Goal: Task Accomplishment & Management: Manage account settings

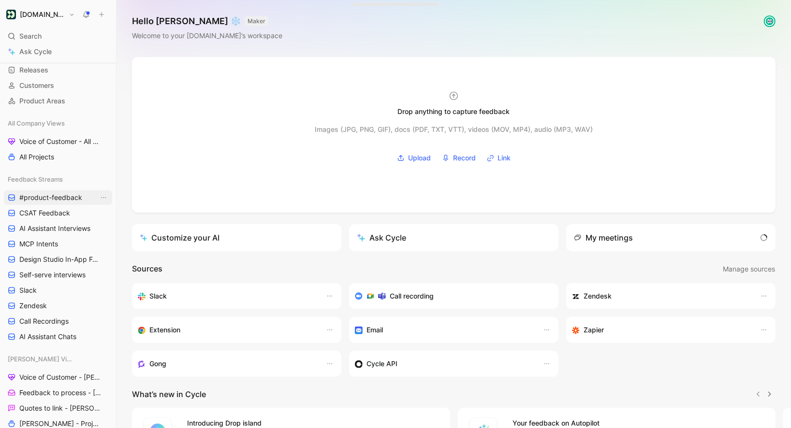
scroll to position [73, 0]
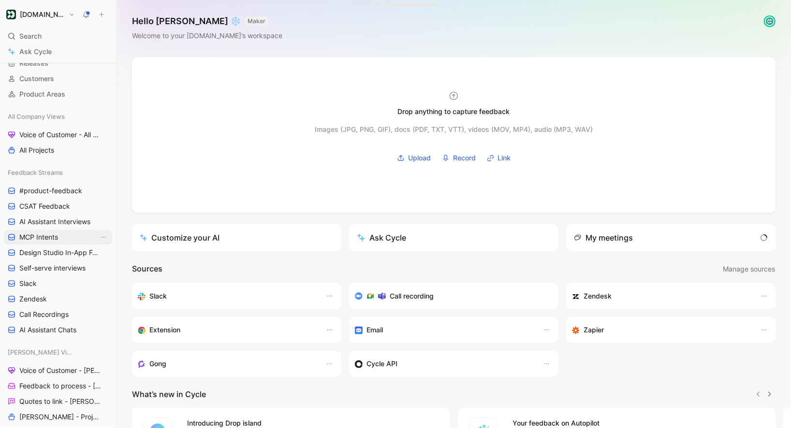
click at [46, 237] on span "MCP Intents" at bounding box center [38, 237] width 39 height 10
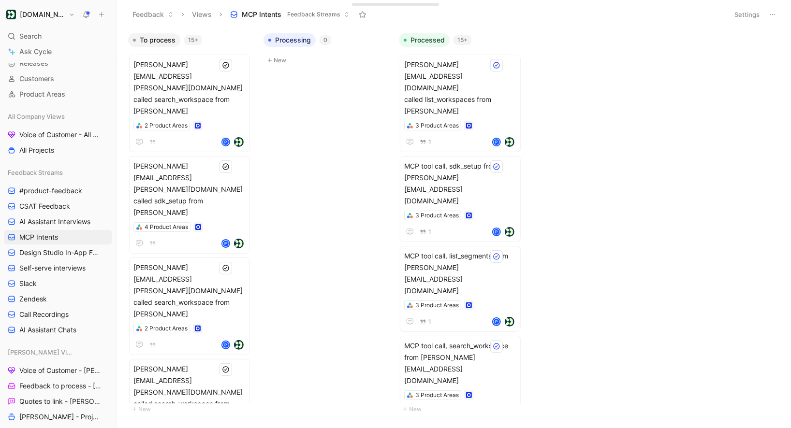
click at [748, 18] on button "Settings" at bounding box center [747, 15] width 34 height 14
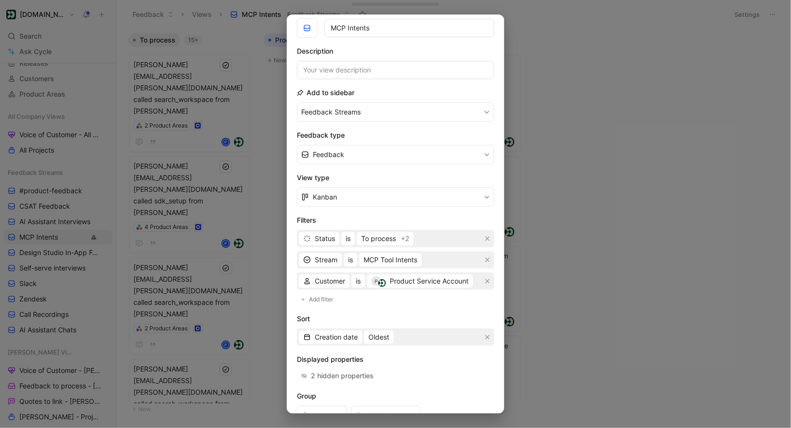
scroll to position [45, 0]
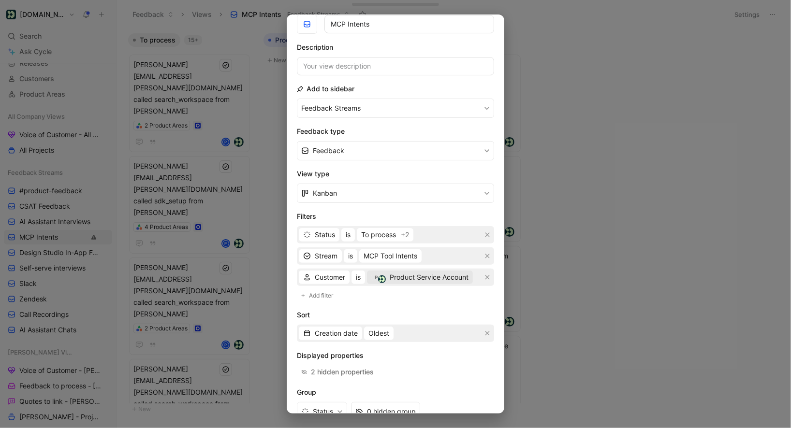
click at [416, 275] on span "Product Service Account" at bounding box center [429, 278] width 79 height 12
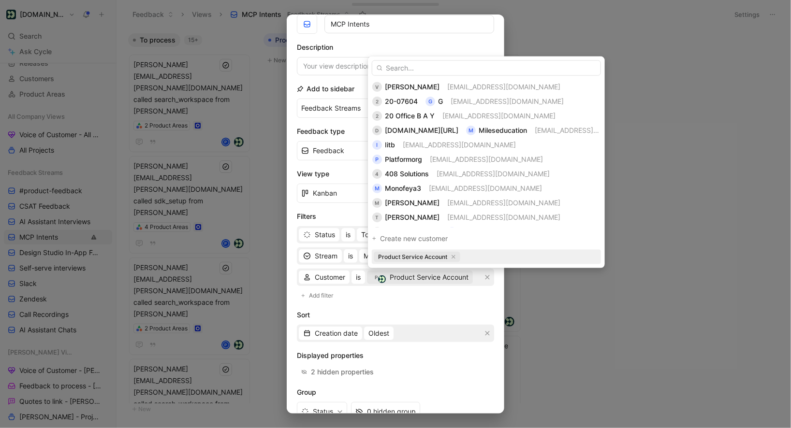
click at [454, 259] on icon "button" at bounding box center [453, 257] width 5 height 5
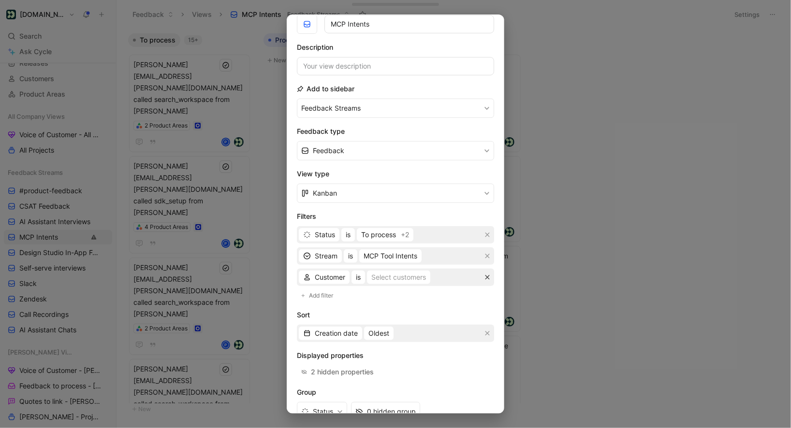
click at [487, 278] on icon "button" at bounding box center [487, 278] width 6 height 6
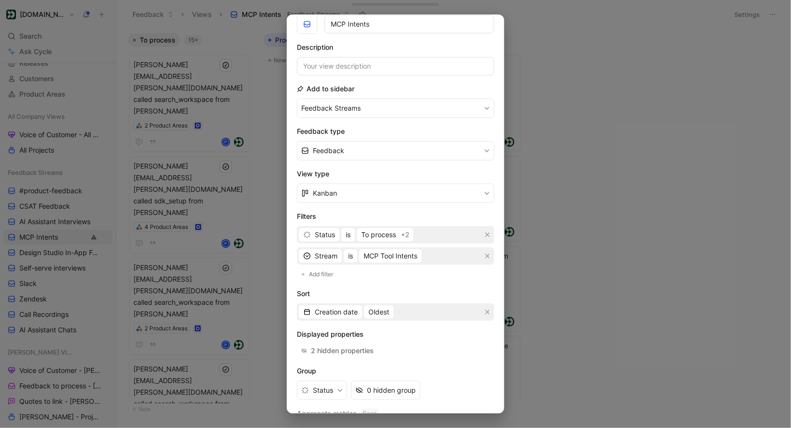
scroll to position [81, 0]
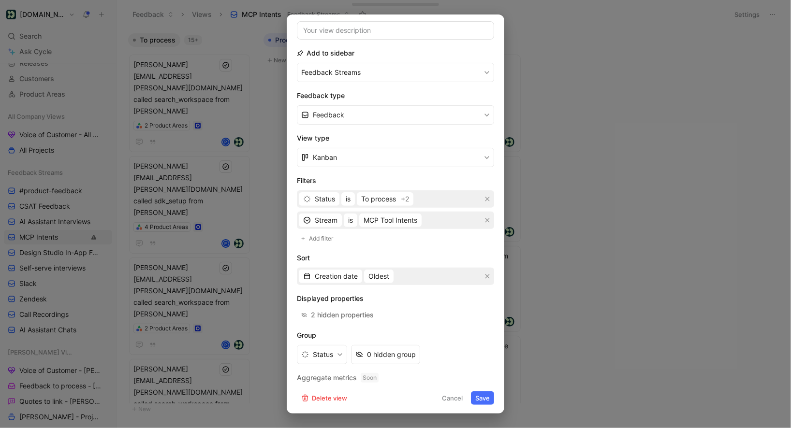
click at [476, 394] on button "Save" at bounding box center [482, 398] width 23 height 14
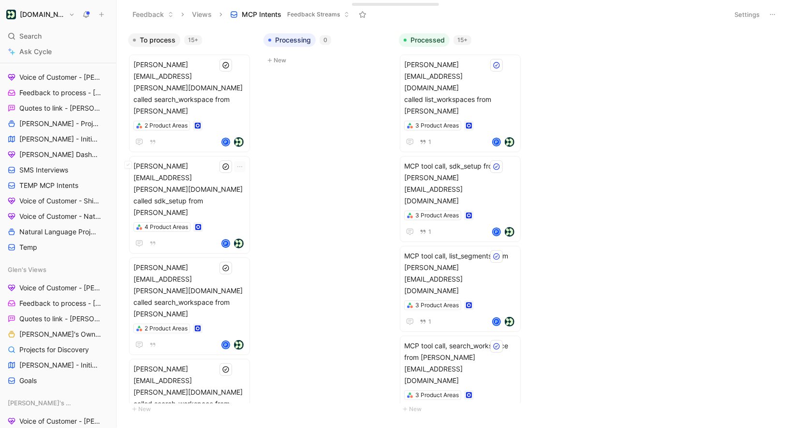
scroll to position [338, 0]
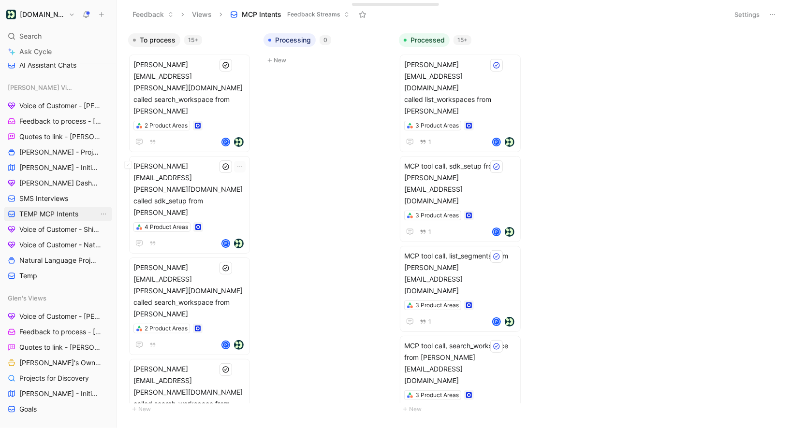
click at [50, 218] on span "TEMP MCP Intents" at bounding box center [48, 214] width 59 height 10
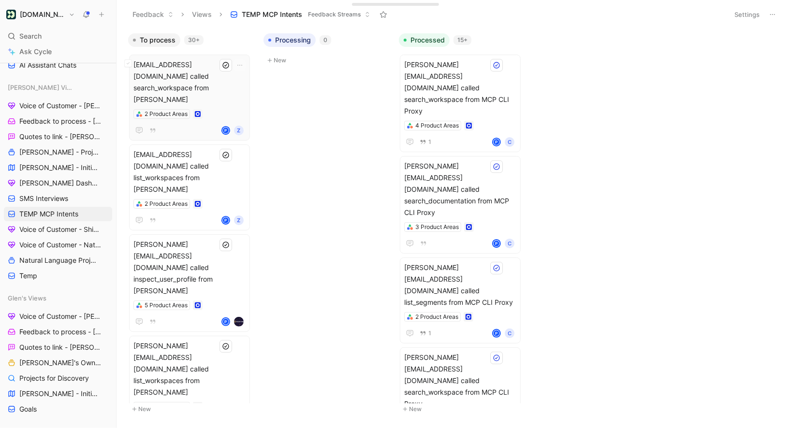
click at [214, 84] on div "[EMAIL_ADDRESS][DOMAIN_NAME] called search_workspace from [PERSON_NAME] 2 Produ…" at bounding box center [189, 97] width 112 height 77
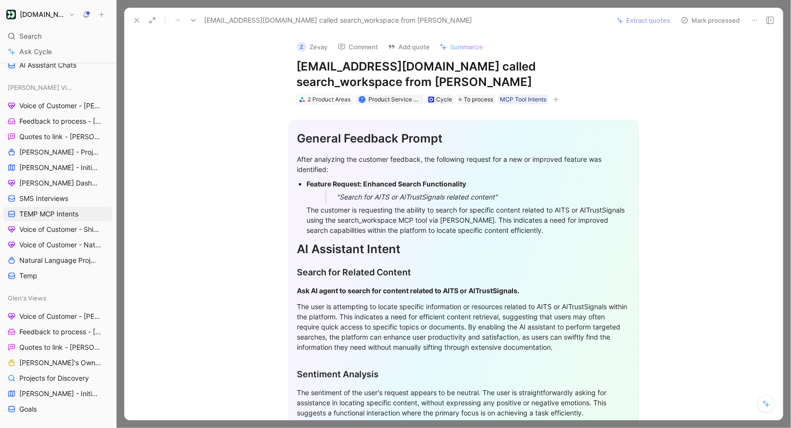
scroll to position [168, 0]
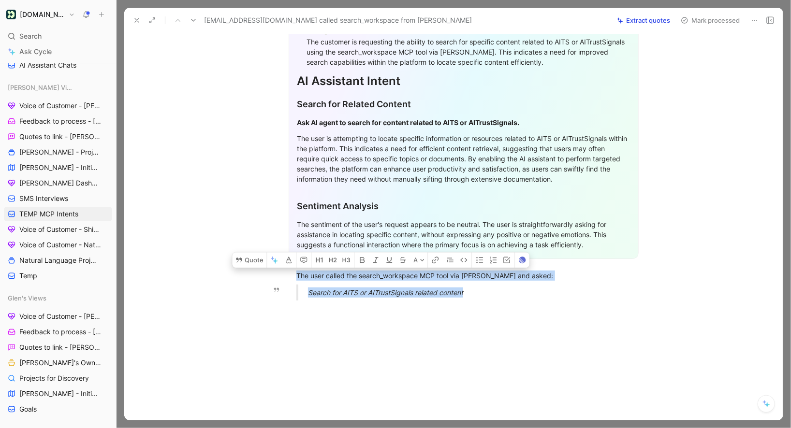
drag, startPoint x: 294, startPoint y: 257, endPoint x: 480, endPoint y: 281, distance: 187.6
click at [480, 281] on div "General Feedback Prompt After analyzing the customer feedback, the following re…" at bounding box center [464, 122] width 638 height 372
click at [250, 252] on button "Quote" at bounding box center [249, 259] width 34 height 15
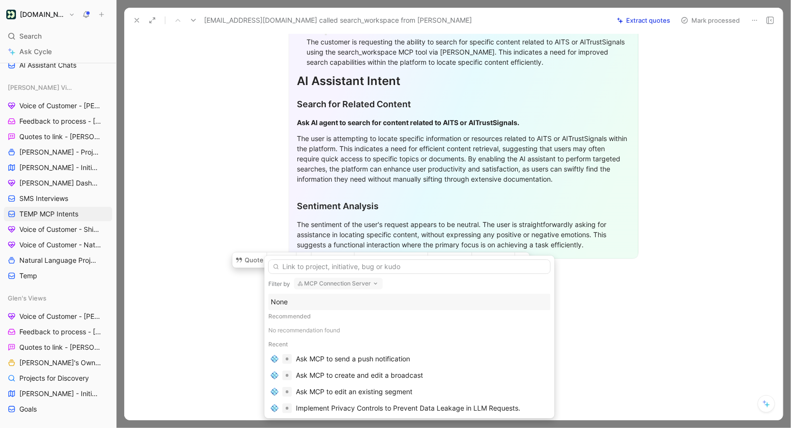
click at [296, 300] on div "None" at bounding box center [409, 302] width 277 height 12
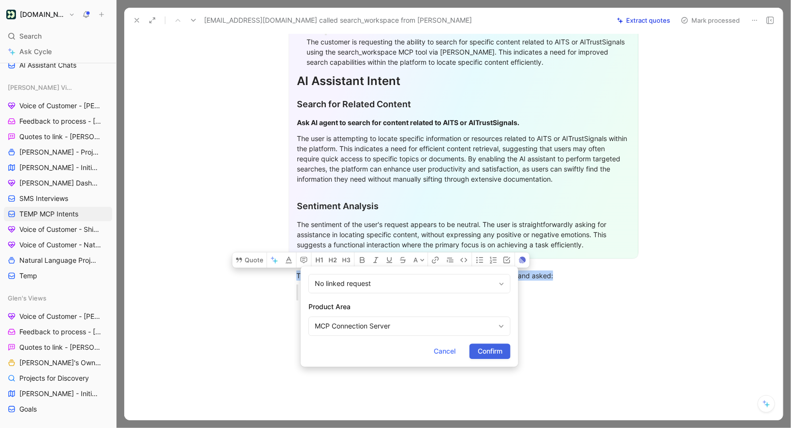
click at [499, 357] on span "Confirm" at bounding box center [489, 352] width 25 height 12
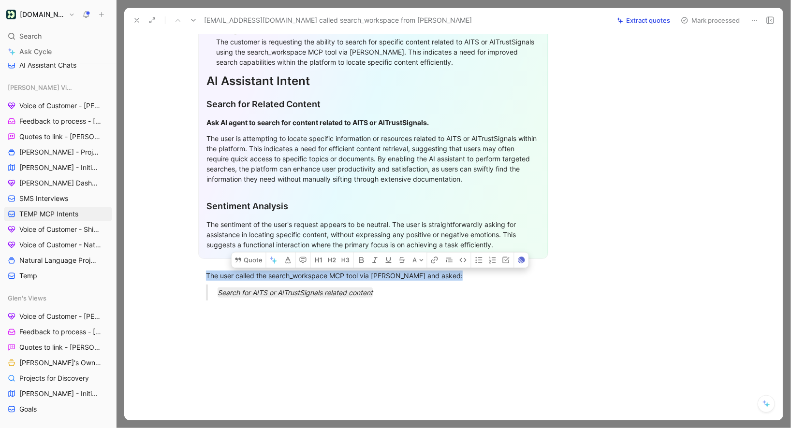
click at [702, 25] on button "Mark processed" at bounding box center [710, 21] width 68 height 14
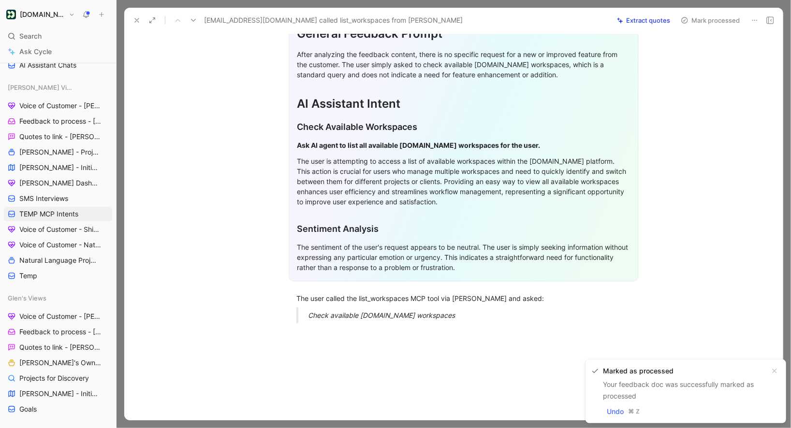
scroll to position [128, 0]
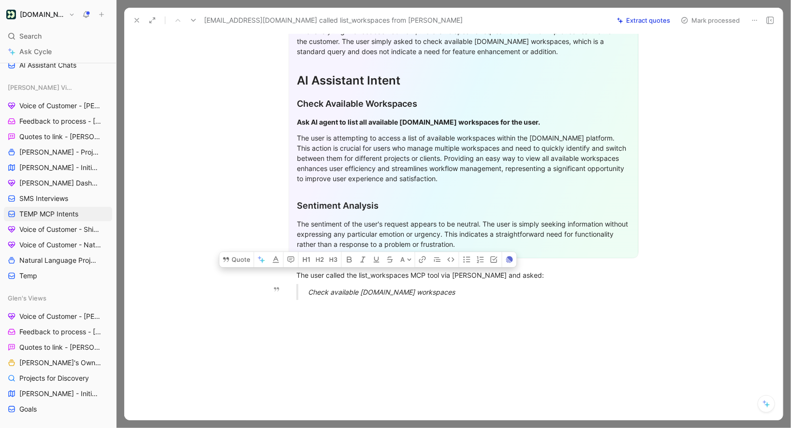
drag, startPoint x: 295, startPoint y: 258, endPoint x: 458, endPoint y: 282, distance: 165.2
click at [458, 282] on div "General Feedback Prompt After analyzing the feedback content, there is no speci…" at bounding box center [464, 142] width 638 height 332
click at [242, 252] on button "Quote" at bounding box center [236, 259] width 34 height 15
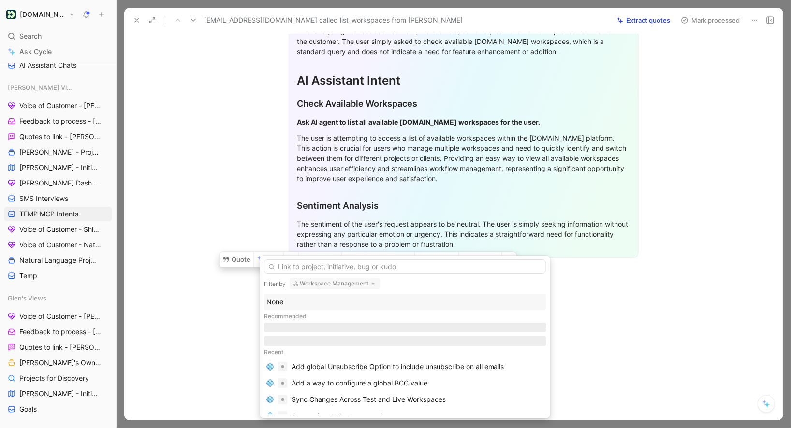
click at [282, 296] on div "None" at bounding box center [404, 302] width 277 height 12
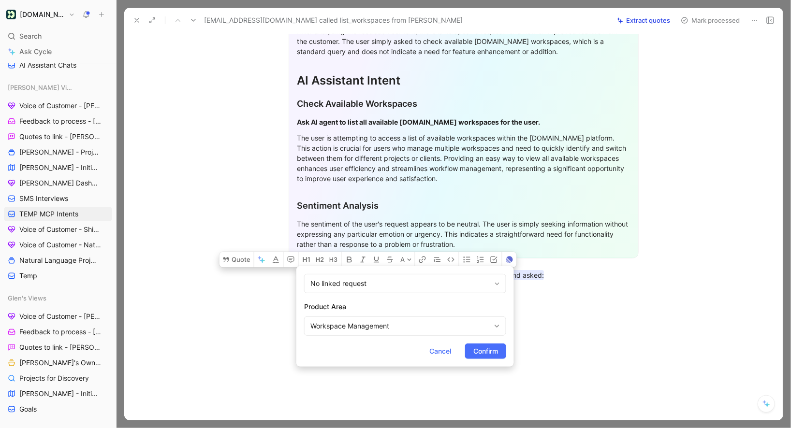
click at [328, 316] on div "Product Area Workspace Management" at bounding box center [405, 318] width 202 height 35
click at [328, 326] on div "Workspace Management" at bounding box center [400, 326] width 180 height 12
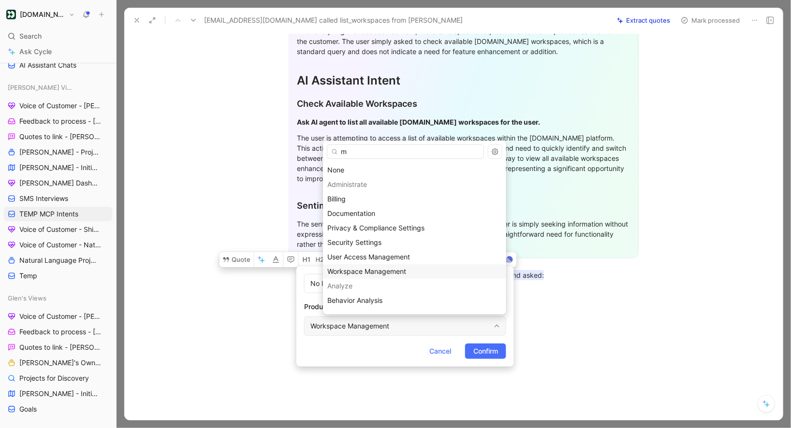
type input "mc"
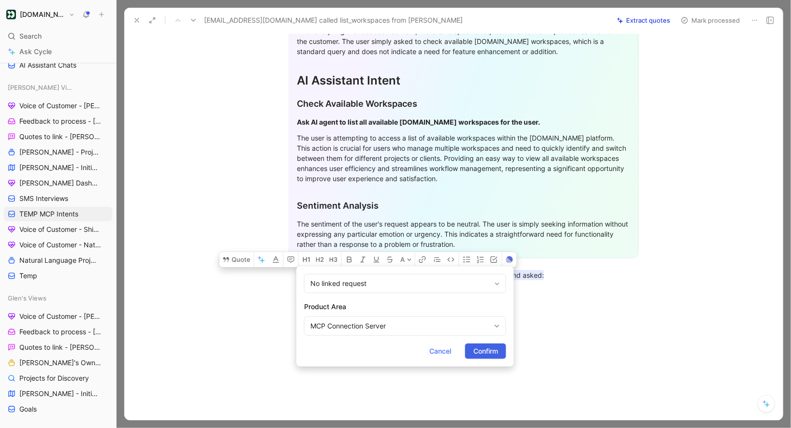
click at [476, 353] on span "Confirm" at bounding box center [485, 352] width 25 height 12
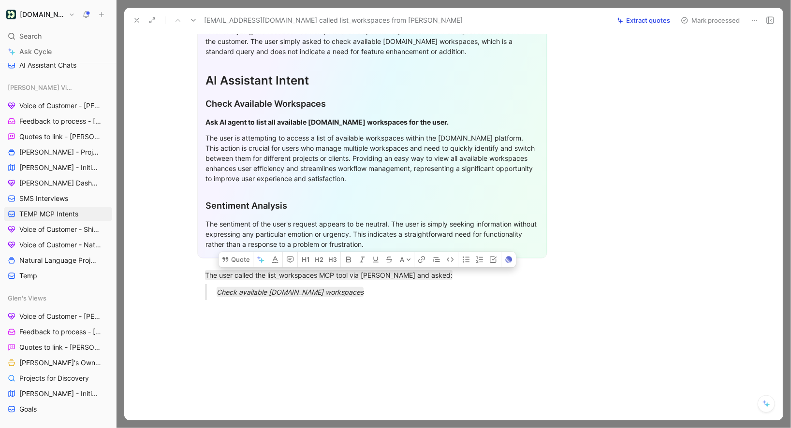
click at [700, 25] on button "Mark processed" at bounding box center [710, 21] width 68 height 14
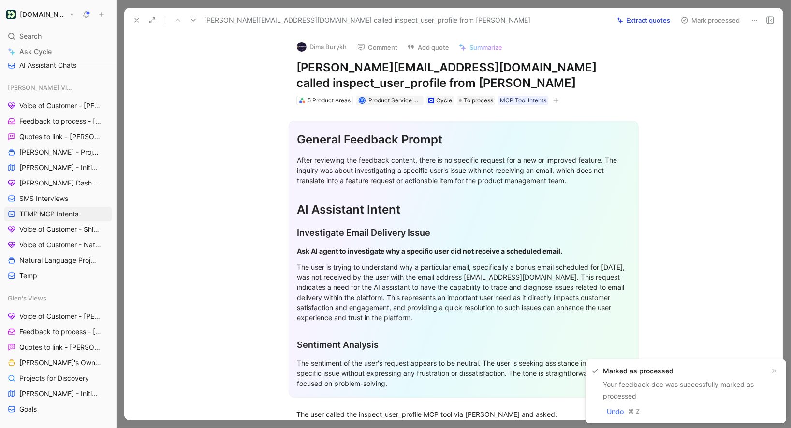
scroll to position [155, 0]
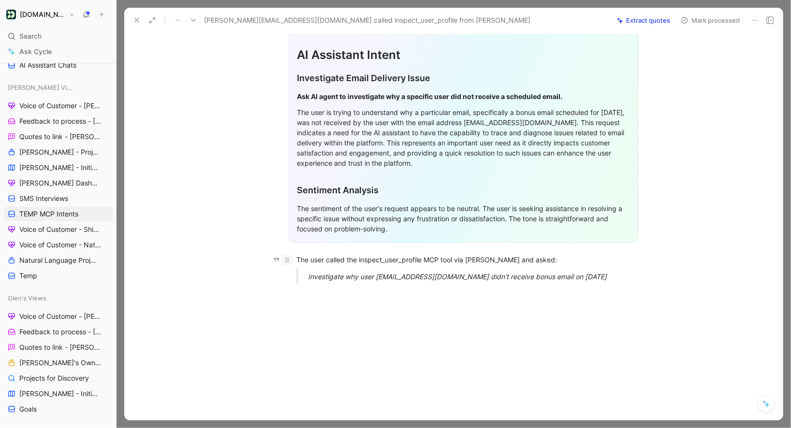
click at [291, 257] on div at bounding box center [287, 260] width 11 height 11
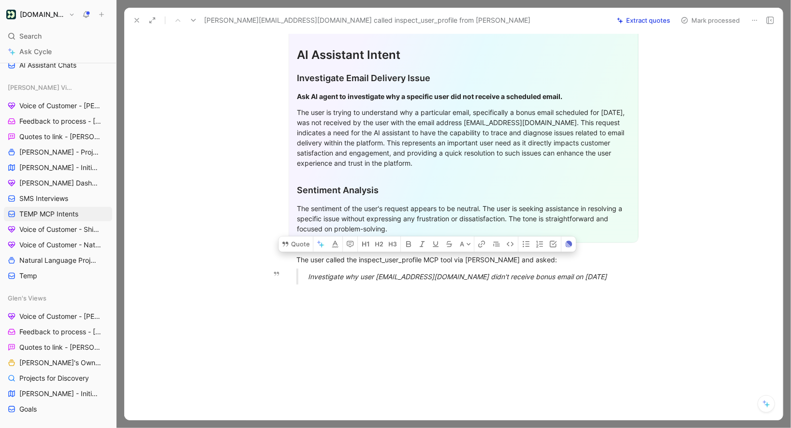
drag, startPoint x: 296, startPoint y: 259, endPoint x: 587, endPoint y: 283, distance: 292.4
click at [587, 283] on div "General Feedback Prompt After reviewing the feedback content, there is no speci…" at bounding box center [464, 122] width 638 height 342
click at [301, 249] on button "Quote" at bounding box center [295, 243] width 34 height 15
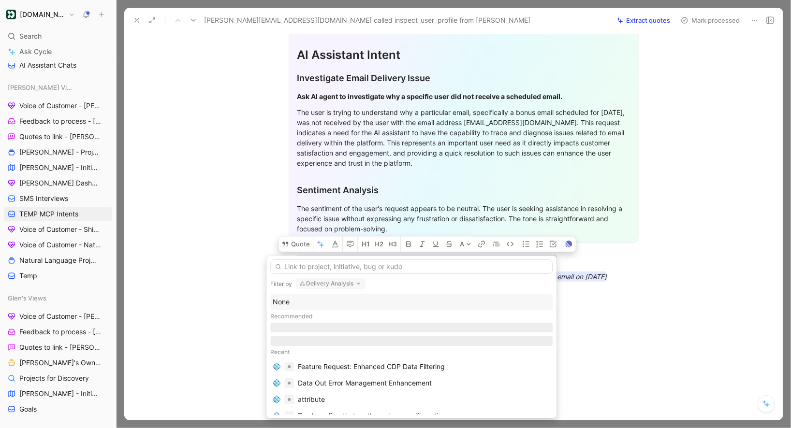
click at [311, 302] on div "None" at bounding box center [411, 302] width 277 height 12
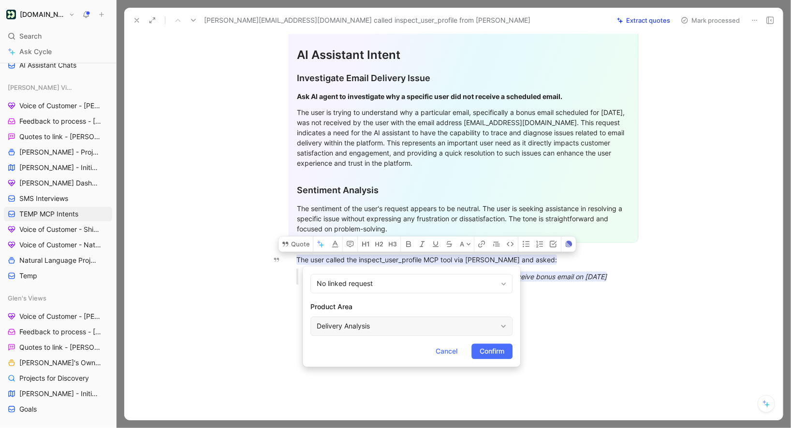
click at [355, 325] on div "Delivery Analysis" at bounding box center [407, 326] width 180 height 12
type input "mcp"
click at [416, 300] on span "Connection Server" at bounding box center [408, 303] width 58 height 8
click at [489, 354] on span "Confirm" at bounding box center [491, 352] width 25 height 12
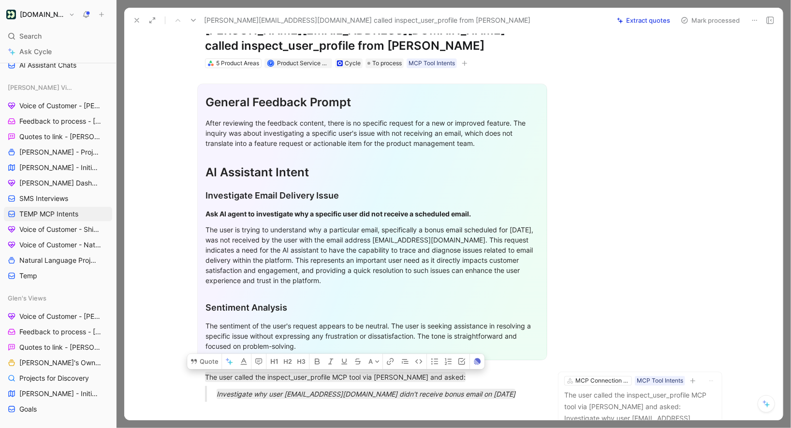
scroll to position [0, 0]
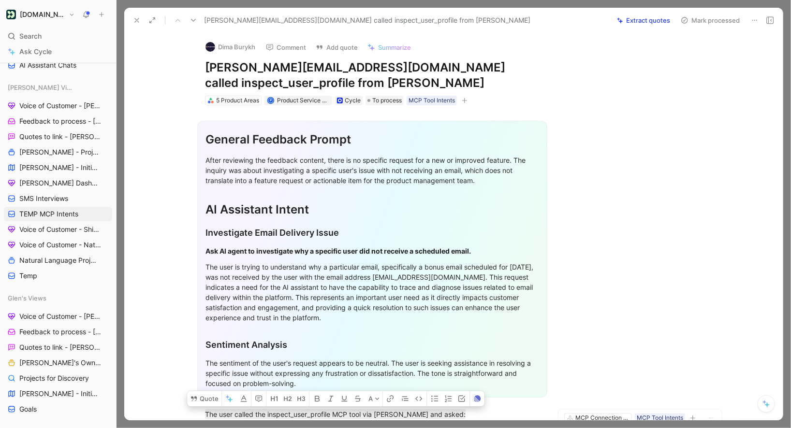
click at [714, 19] on button "Mark processed" at bounding box center [710, 21] width 68 height 14
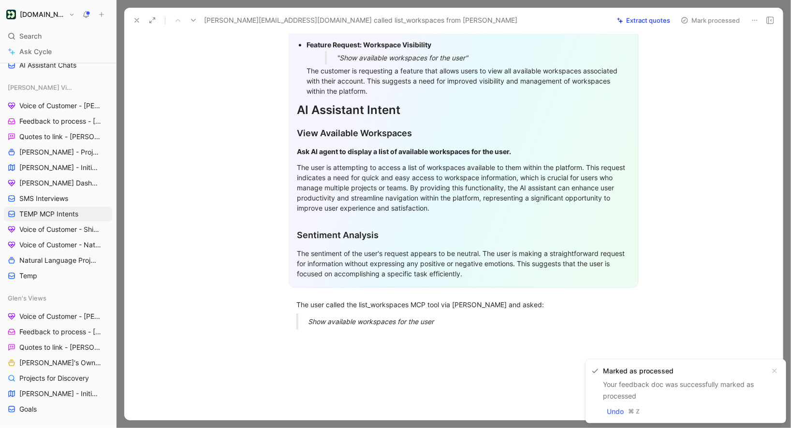
scroll to position [185, 0]
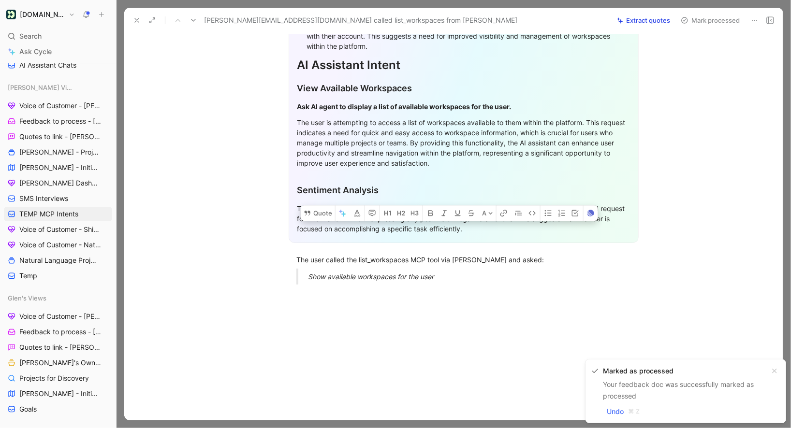
drag, startPoint x: 443, startPoint y: 284, endPoint x: 300, endPoint y: 245, distance: 148.8
click at [300, 245] on div "General Feedback Prompt After analyzing the customer feedback, the following re…" at bounding box center [464, 106] width 638 height 372
click at [317, 214] on button "Quote" at bounding box center [318, 212] width 34 height 15
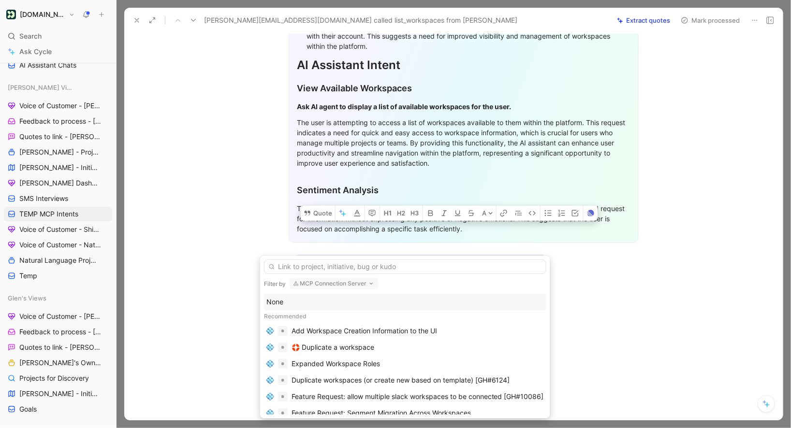
click at [313, 298] on div "None" at bounding box center [404, 302] width 277 height 12
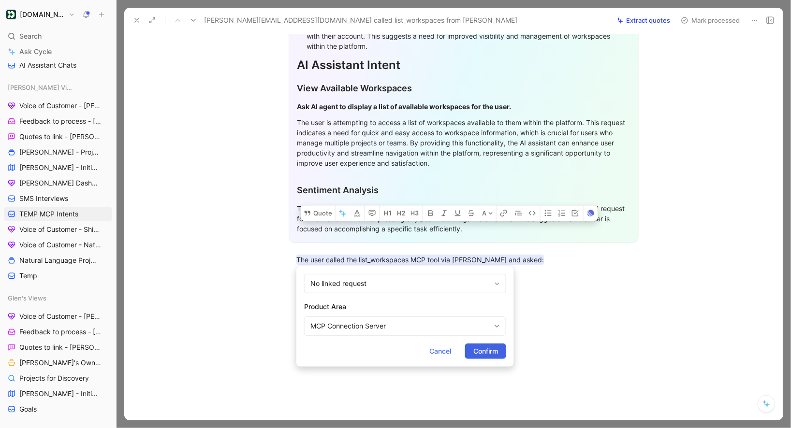
click at [474, 354] on span "Confirm" at bounding box center [485, 352] width 25 height 12
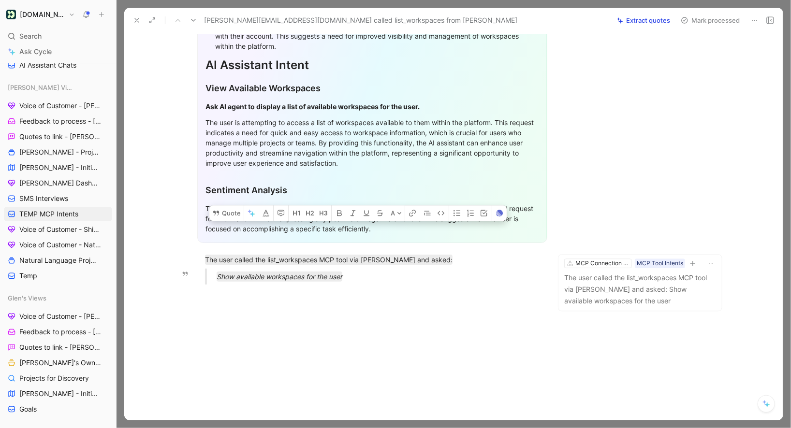
click at [704, 23] on button "Mark processed" at bounding box center [710, 21] width 68 height 14
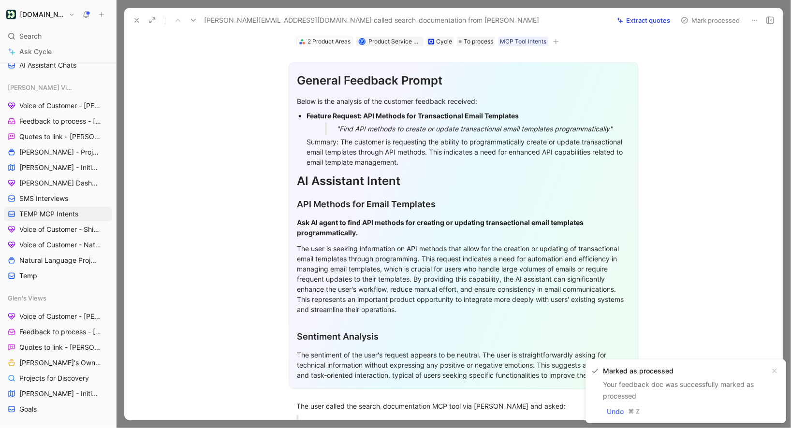
scroll to position [199, 0]
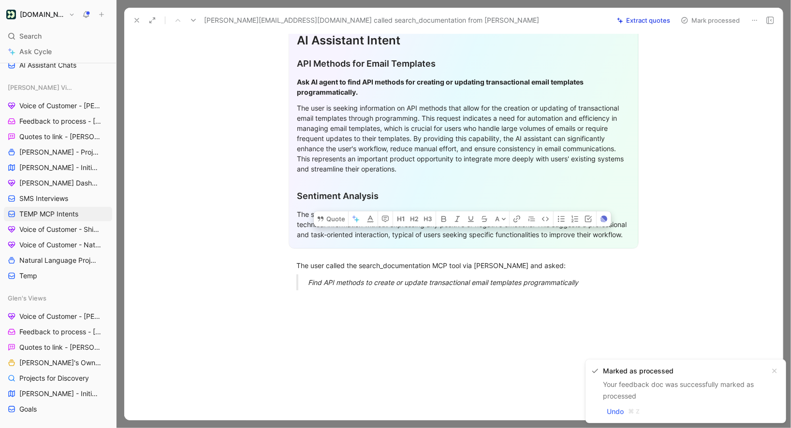
drag, startPoint x: 599, startPoint y: 272, endPoint x: 349, endPoint y: 248, distance: 251.5
click at [349, 248] on div "General Feedback Prompt Below is the analysis of the customer feedback received…" at bounding box center [464, 102] width 638 height 392
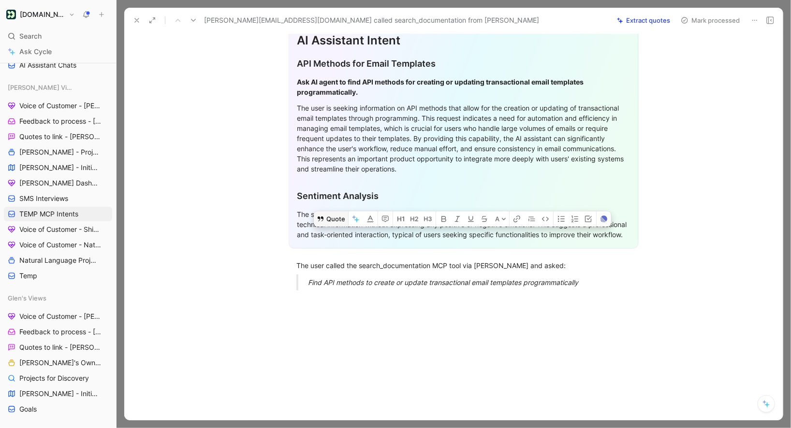
click at [329, 211] on button "Quote" at bounding box center [331, 218] width 34 height 15
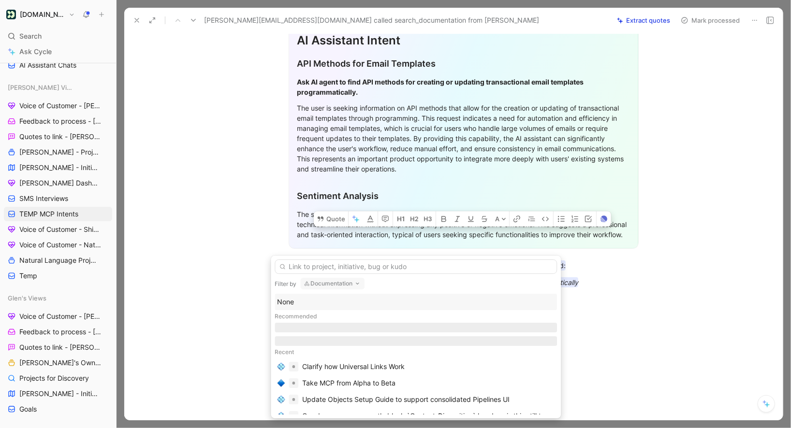
click at [313, 303] on div "None" at bounding box center [415, 302] width 277 height 12
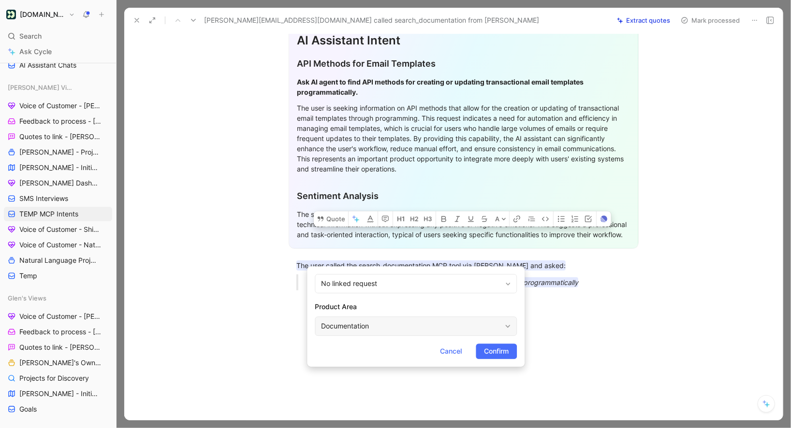
click at [383, 328] on div "Documentation" at bounding box center [411, 326] width 180 height 12
type input "mc"
click at [434, 306] on span "P Connection Server" at bounding box center [411, 303] width 65 height 8
click at [491, 350] on span "Confirm" at bounding box center [496, 352] width 25 height 12
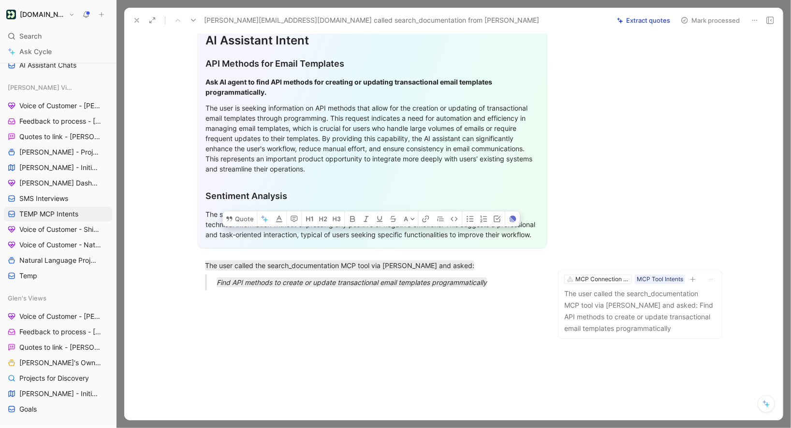
click at [699, 19] on button "Mark processed" at bounding box center [710, 21] width 68 height 14
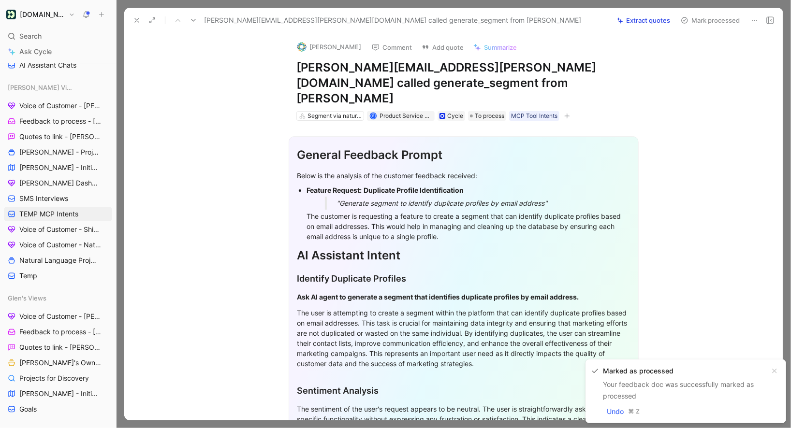
scroll to position [185, 0]
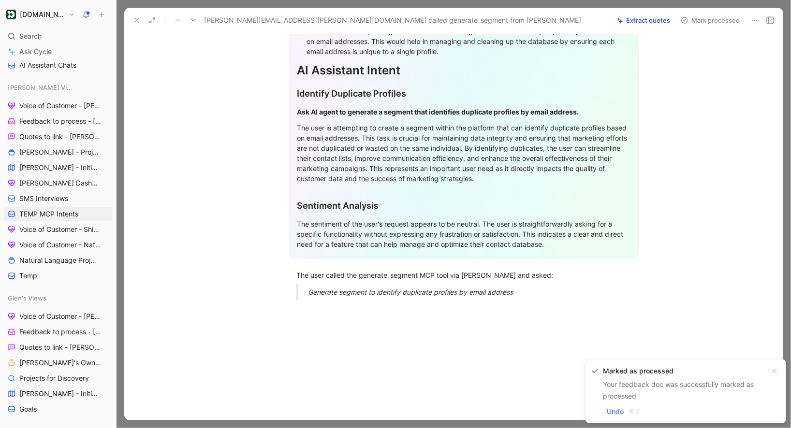
drag, startPoint x: 296, startPoint y: 260, endPoint x: 541, endPoint y: 308, distance: 250.2
click at [541, 308] on div "Quote A General Feedback Prompt Below is the analysis of the customer feedback …" at bounding box center [464, 186] width 638 height 501
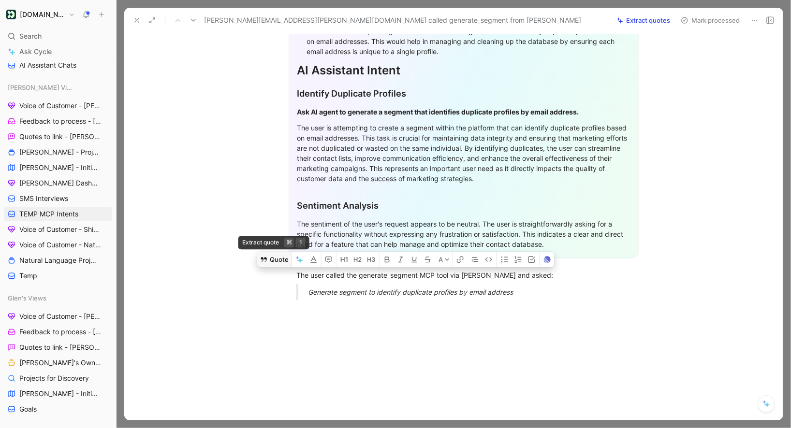
click at [277, 252] on button "Quote" at bounding box center [274, 259] width 34 height 15
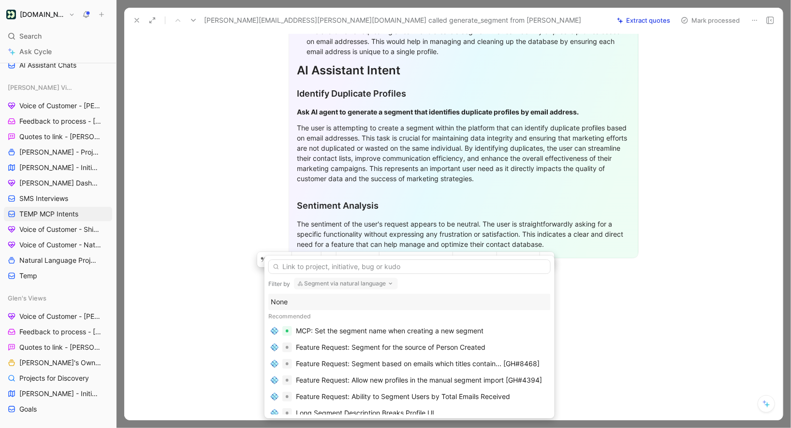
click at [312, 306] on div "None" at bounding box center [409, 302] width 277 height 12
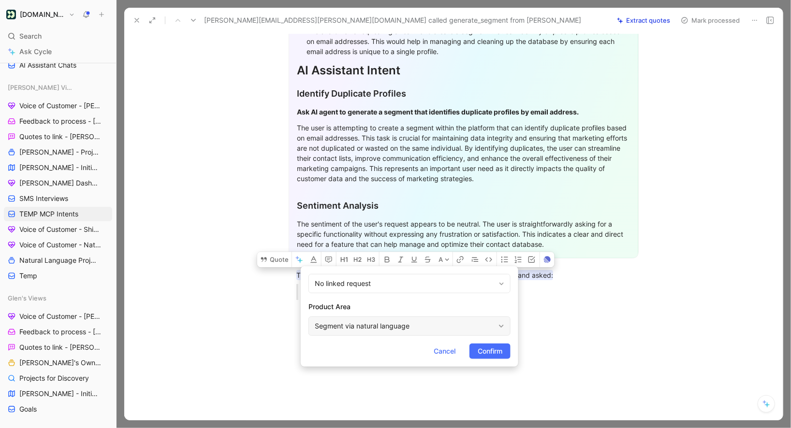
click at [349, 332] on div "Segment via natural language" at bounding box center [405, 326] width 180 height 12
type input "mc"
click at [437, 300] on span "P Connection Server" at bounding box center [404, 303] width 65 height 8
click at [491, 351] on span "Confirm" at bounding box center [489, 352] width 25 height 12
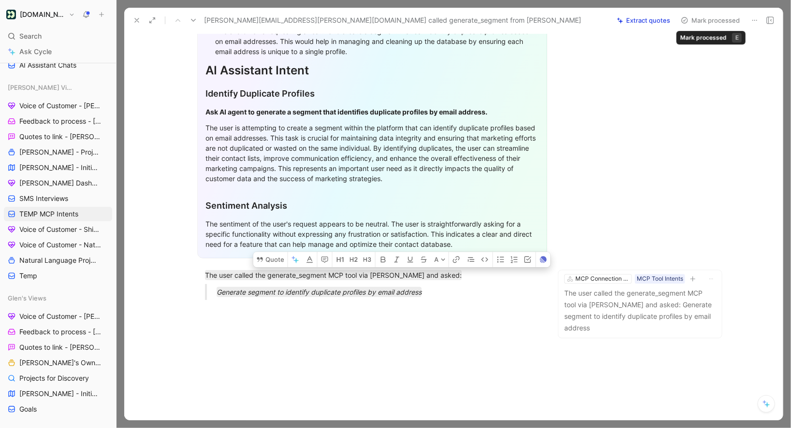
click at [713, 22] on button "Mark processed" at bounding box center [710, 21] width 68 height 14
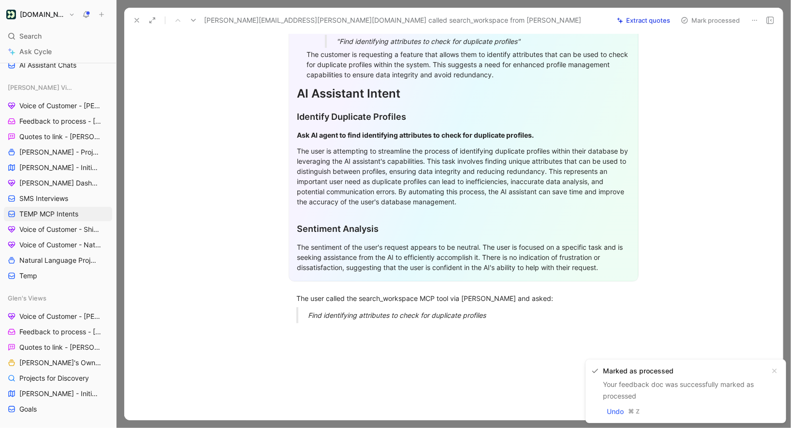
scroll to position [185, 0]
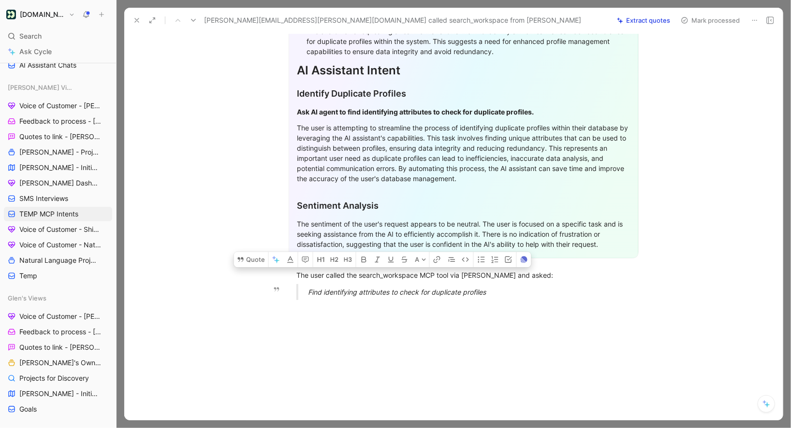
drag, startPoint x: 296, startPoint y: 259, endPoint x: 504, endPoint y: 282, distance: 209.1
click at [504, 282] on div "General Feedback Prompt Below is the analysis of the customer feedback received…" at bounding box center [464, 122] width 638 height 372
click at [261, 252] on button "Quote" at bounding box center [261, 259] width 34 height 15
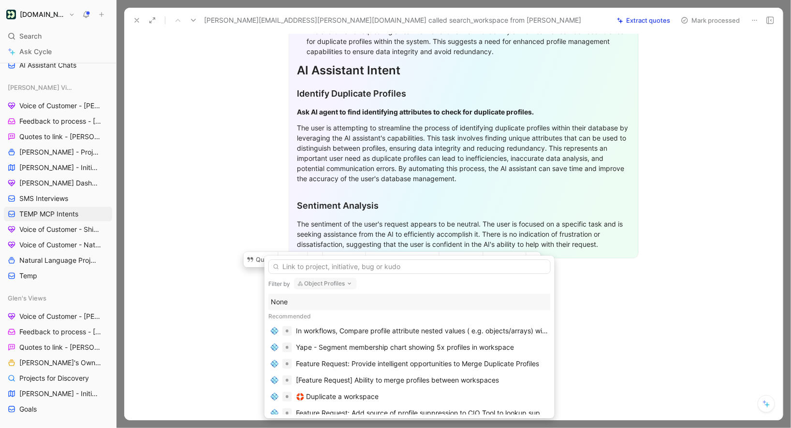
click at [308, 306] on div "None" at bounding box center [409, 302] width 277 height 12
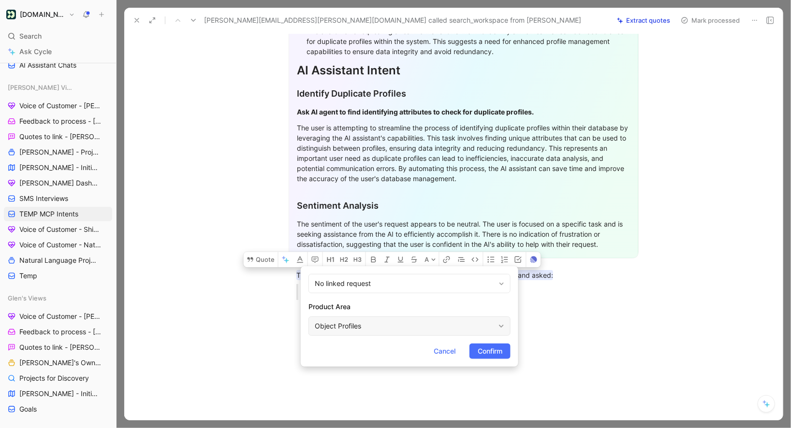
click at [362, 330] on div "Object Profiles" at bounding box center [405, 326] width 180 height 12
type input "mcp"
click at [419, 302] on span "Connection Server" at bounding box center [405, 303] width 58 height 8
click at [490, 355] on span "Confirm" at bounding box center [489, 352] width 25 height 12
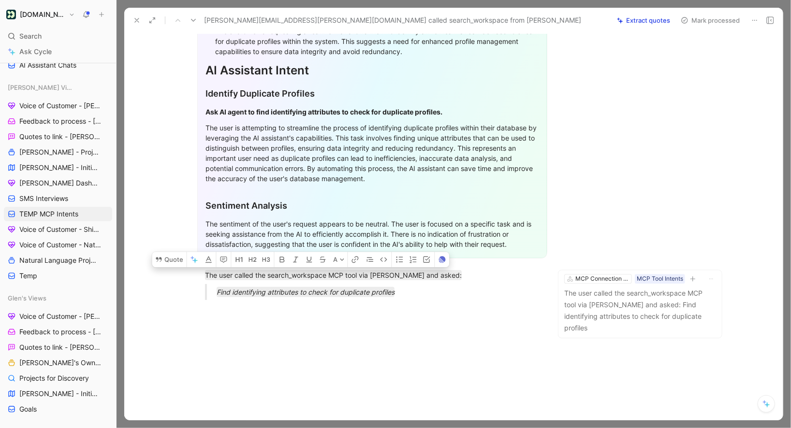
click at [703, 20] on button "Mark processed" at bounding box center [710, 21] width 68 height 14
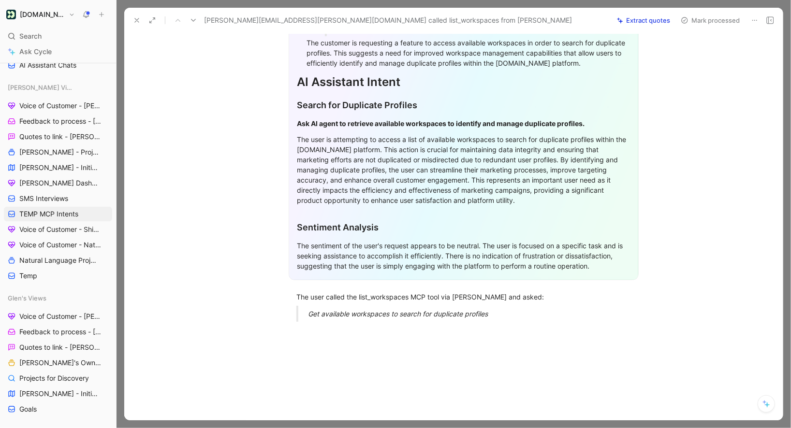
scroll to position [195, 0]
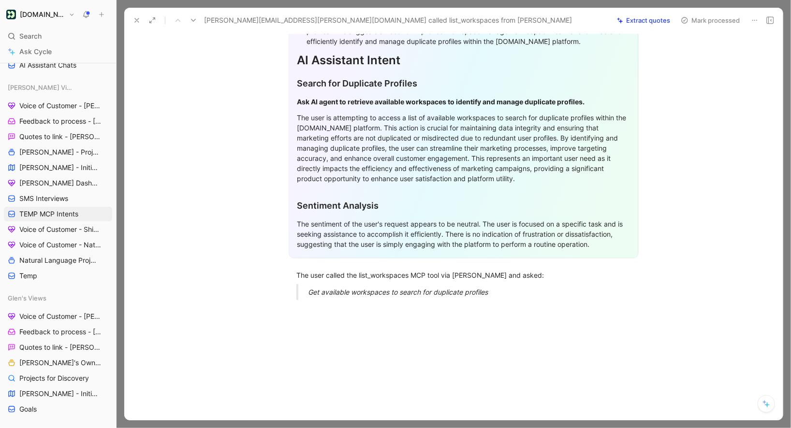
drag, startPoint x: 296, startPoint y: 256, endPoint x: 513, endPoint y: 292, distance: 220.5
click at [513, 292] on div "Quote A General Feedback Prompt Below is the analysis of the customer feedback …" at bounding box center [464, 181] width 638 height 511
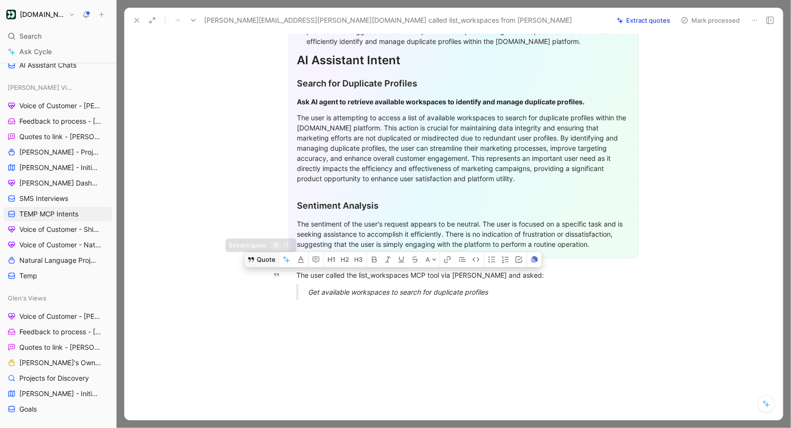
click at [266, 252] on button "Quote" at bounding box center [261, 259] width 34 height 15
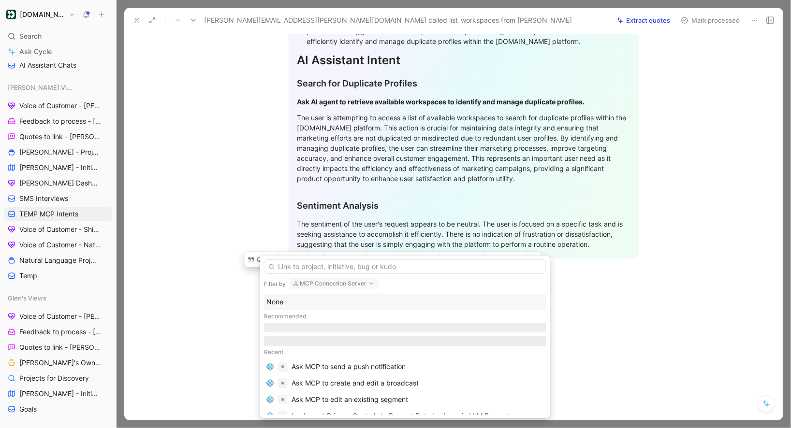
click at [324, 304] on div "None" at bounding box center [404, 302] width 277 height 12
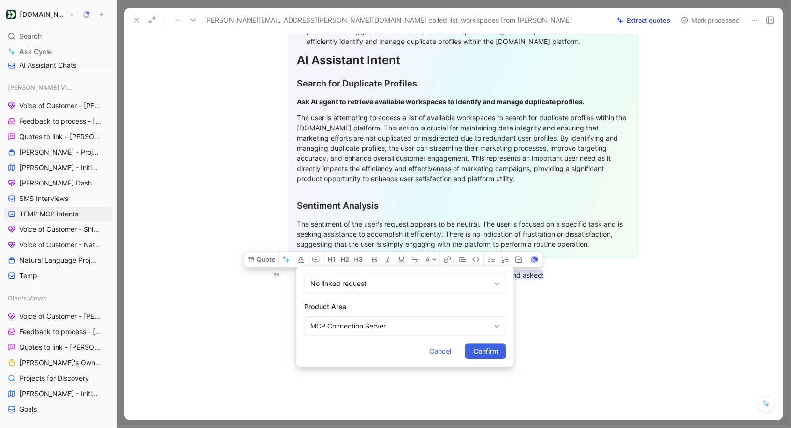
click at [479, 353] on span "Confirm" at bounding box center [485, 352] width 25 height 12
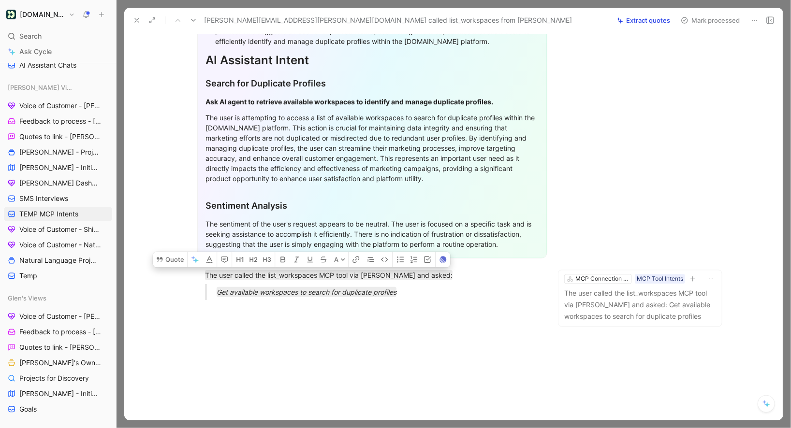
click at [690, 19] on button "Mark processed" at bounding box center [710, 21] width 68 height 14
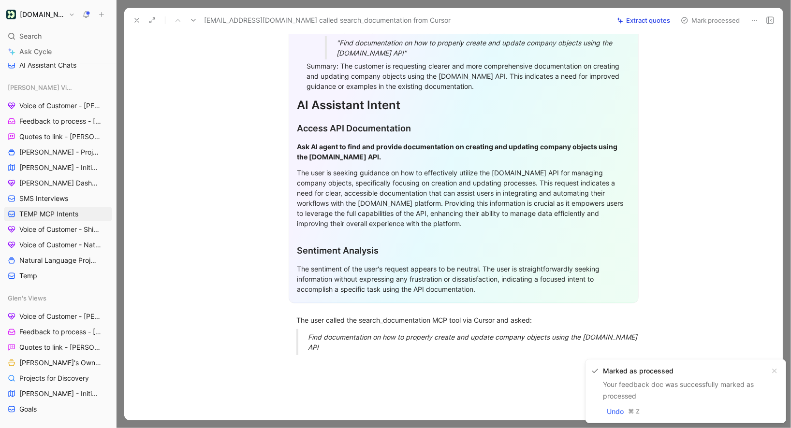
scroll to position [214, 0]
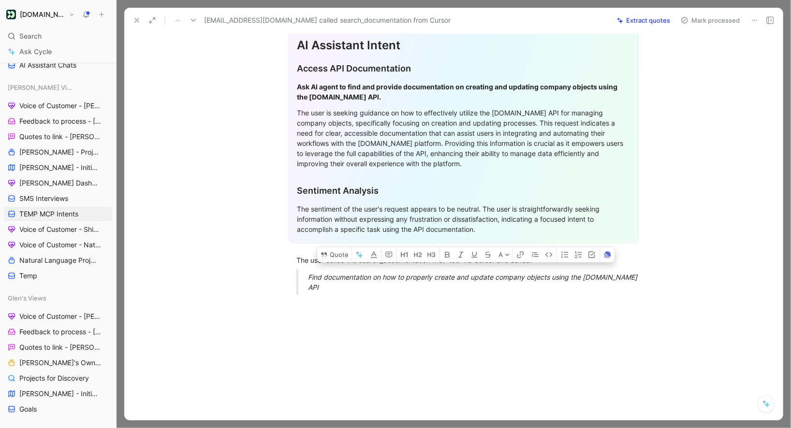
drag, startPoint x: 296, startPoint y: 258, endPoint x: 654, endPoint y: 276, distance: 358.6
click at [654, 276] on div "General Feedback Prompt After analyzing the customer feedback, the following re…" at bounding box center [464, 96] width 638 height 413
click at [589, 288] on div "General Feedback Prompt After analyzing the customer feedback, the following re…" at bounding box center [464, 96] width 638 height 413
drag, startPoint x: 434, startPoint y: 260, endPoint x: 464, endPoint y: 260, distance: 30.4
click at [464, 260] on div "The user called the search_documentation MCP tool via Cursor and asked:" at bounding box center [463, 260] width 334 height 10
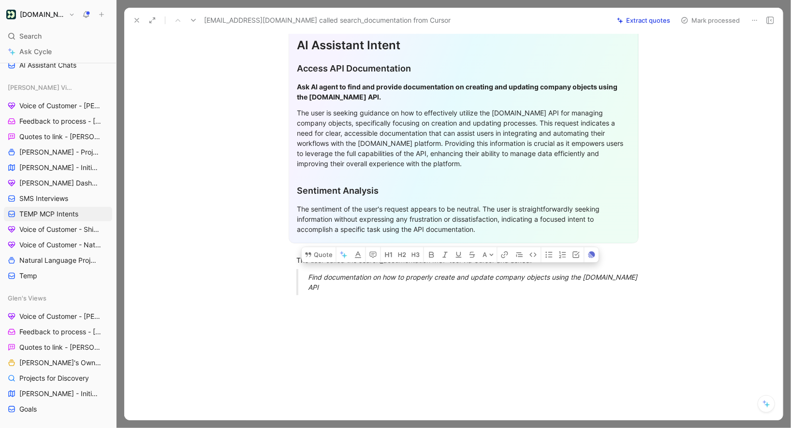
click at [252, 323] on div at bounding box center [464, 367] width 638 height 129
click at [141, 19] on button at bounding box center [137, 21] width 14 height 14
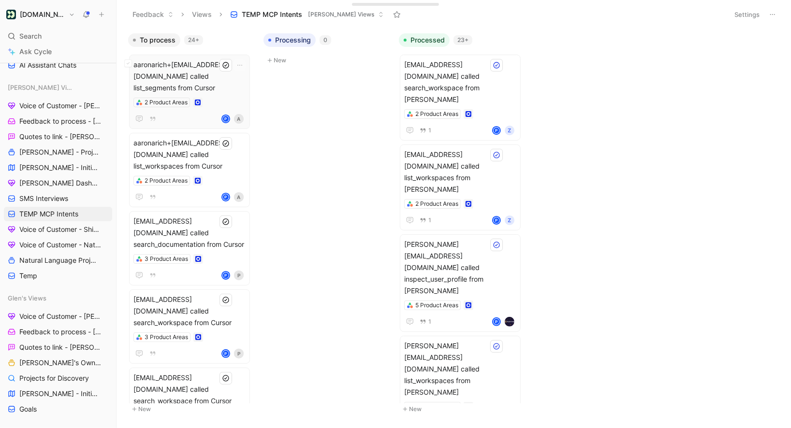
click at [228, 80] on span "aaronarich+[EMAIL_ADDRESS][DOMAIN_NAME] called list_segments from Cursor" at bounding box center [189, 76] width 112 height 35
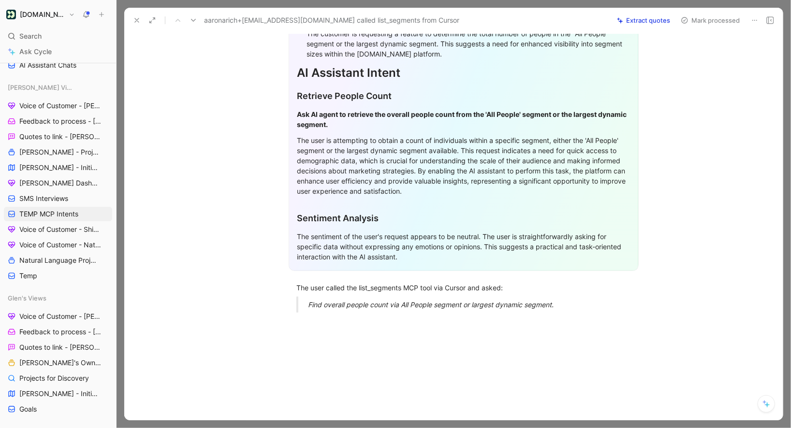
scroll to position [194, 0]
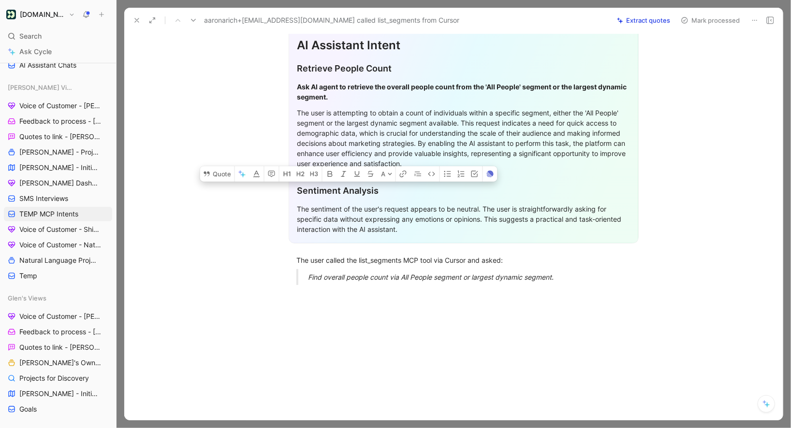
drag, startPoint x: 415, startPoint y: 232, endPoint x: 295, endPoint y: 190, distance: 127.3
click at [295, 190] on div "General Feedback Prompt Below is the analysis of the customer feedback received…" at bounding box center [464, 85] width 350 height 318
click at [223, 180] on button "Quote" at bounding box center [217, 173] width 34 height 15
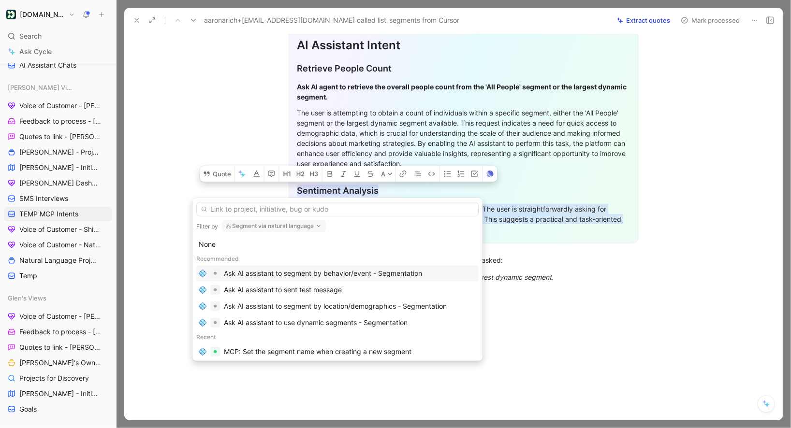
click at [270, 273] on div "Ask AI assistant to segment by behavior/event - Segmentation" at bounding box center [323, 274] width 198 height 12
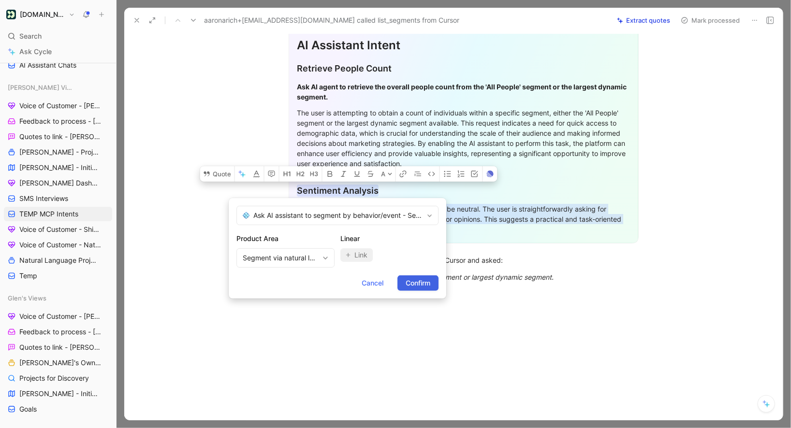
click at [409, 281] on span "Confirm" at bounding box center [417, 283] width 25 height 12
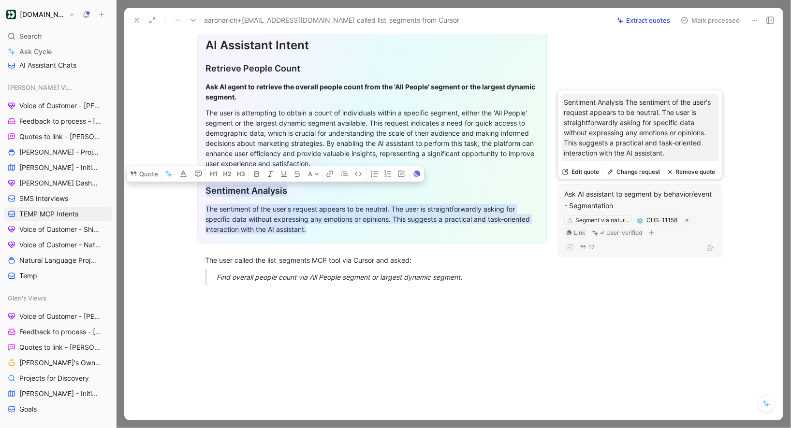
click at [573, 169] on button "Edit quote" at bounding box center [580, 172] width 45 height 14
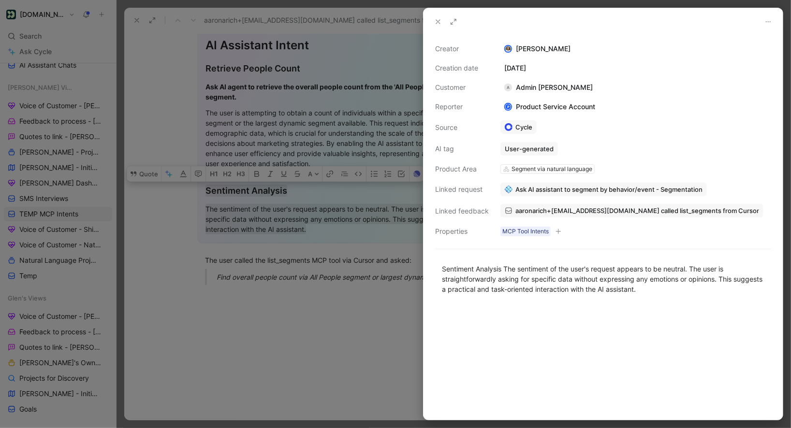
click at [435, 18] on icon at bounding box center [438, 22] width 8 height 8
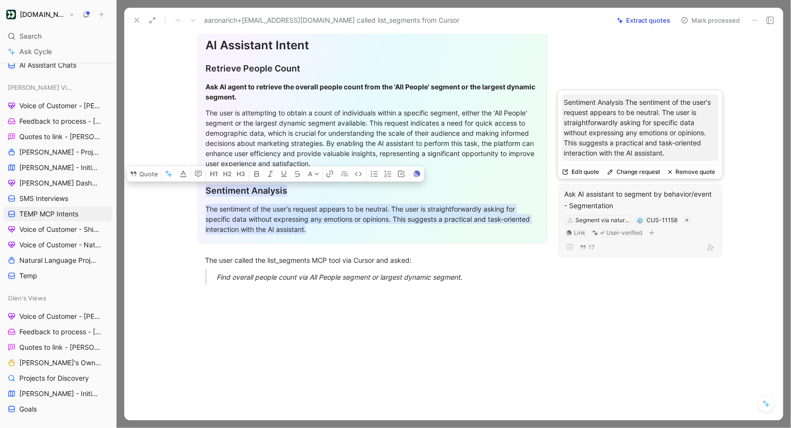
click at [632, 197] on div "Ask AI assistant to segment by behavior/event - Segmentation" at bounding box center [640, 199] width 152 height 23
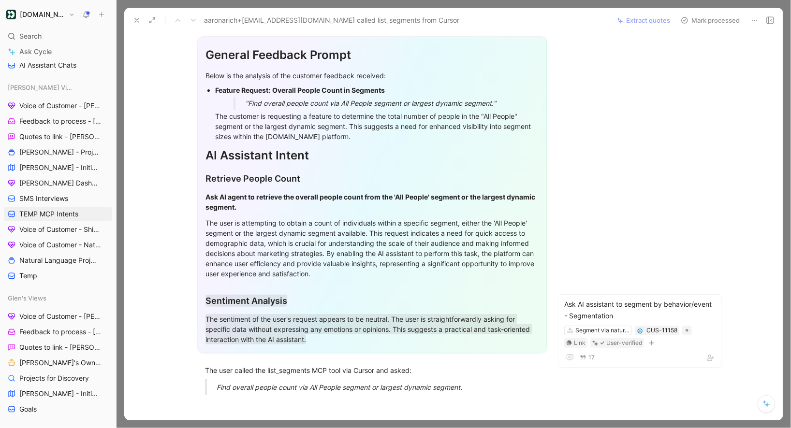
scroll to position [194, 0]
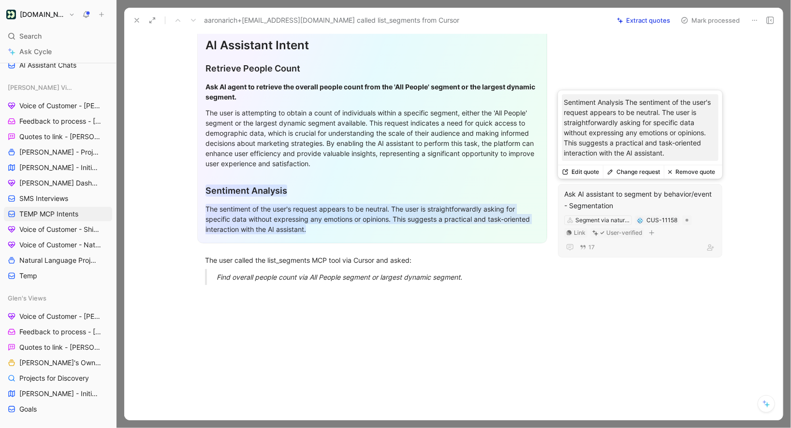
click at [694, 176] on button "Remove quote" at bounding box center [691, 172] width 55 height 14
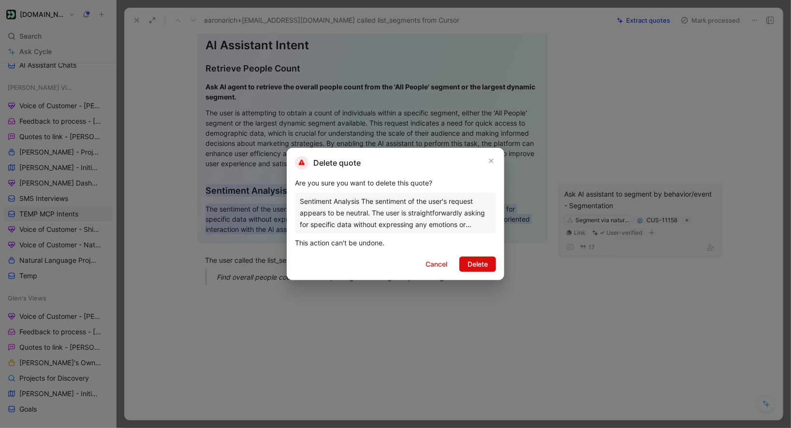
click at [469, 263] on span "Delete" at bounding box center [477, 265] width 20 height 12
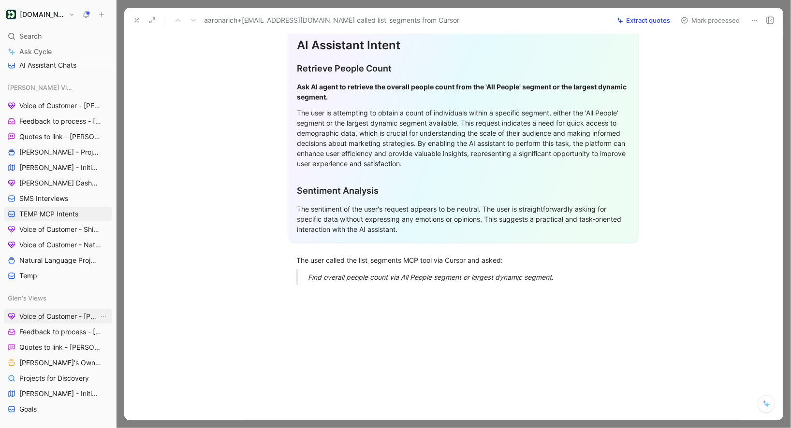
click at [58, 314] on span "Voice of Customer - [PERSON_NAME]" at bounding box center [58, 317] width 79 height 10
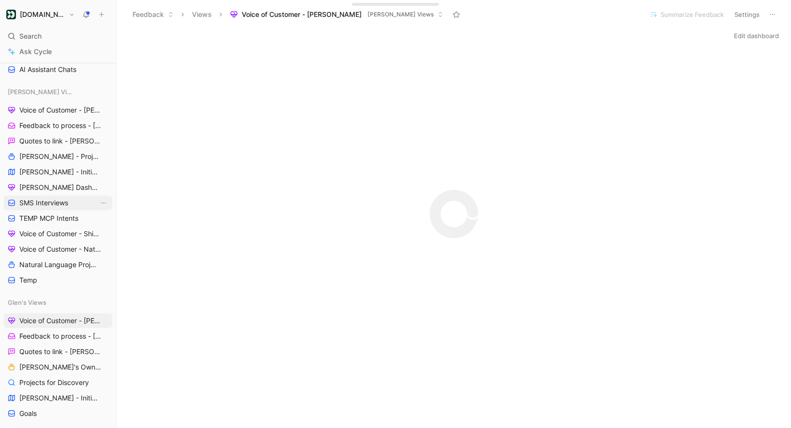
scroll to position [313, 0]
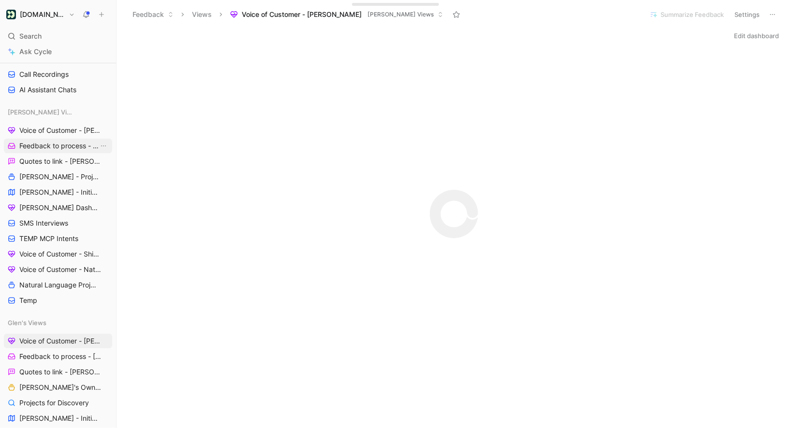
click at [46, 148] on span "Feedback to process - [PERSON_NAME]" at bounding box center [58, 146] width 79 height 10
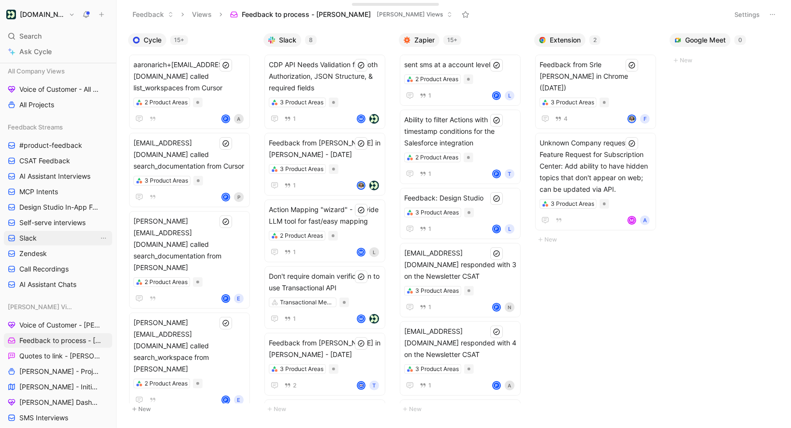
scroll to position [107, 0]
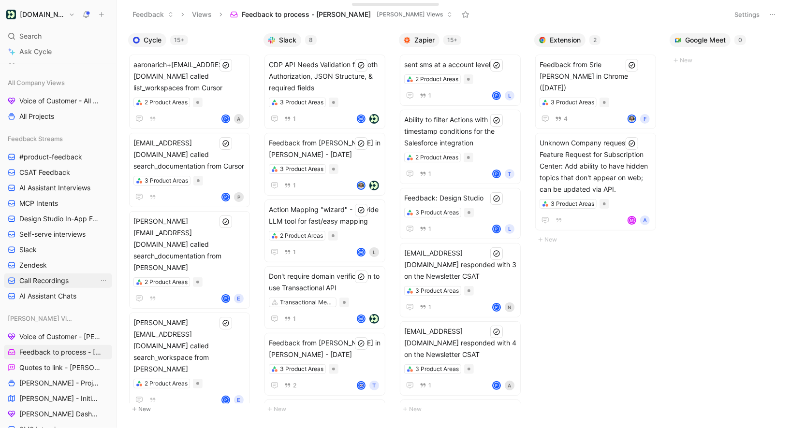
click at [51, 276] on span "Call Recordings" at bounding box center [43, 281] width 49 height 10
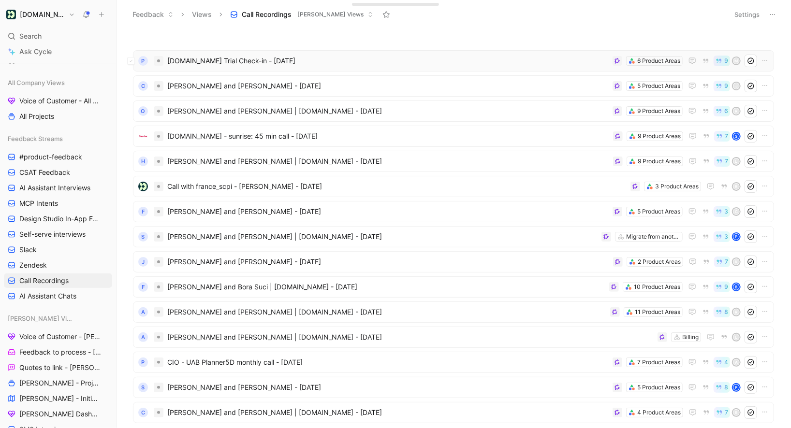
click at [222, 58] on span "[DOMAIN_NAME] Trial Check-in - [DATE]" at bounding box center [387, 61] width 441 height 12
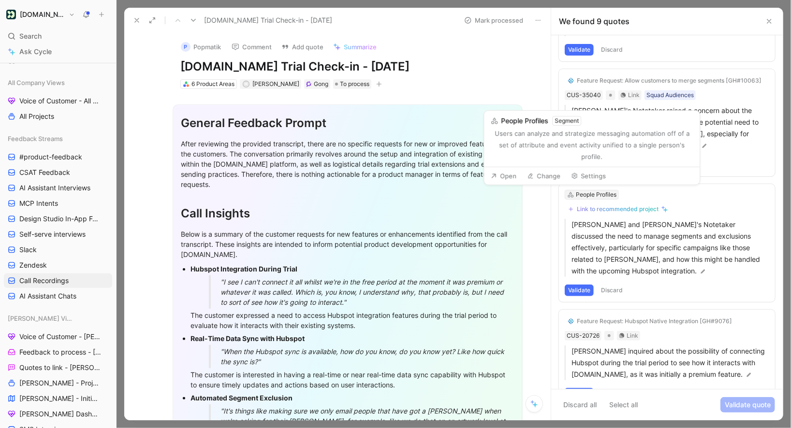
scroll to position [421, 0]
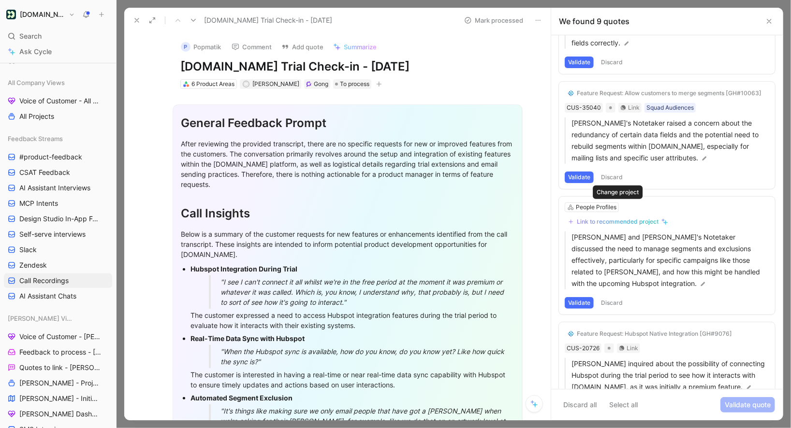
click at [593, 218] on div "Link to recommended project" at bounding box center [618, 222] width 82 height 8
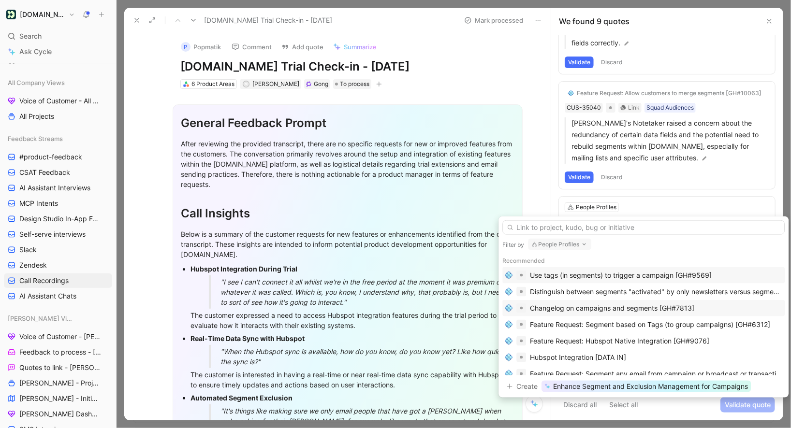
click at [569, 314] on div "Changelog on campaigns and segments [GH#7813]" at bounding box center [643, 308] width 282 height 16
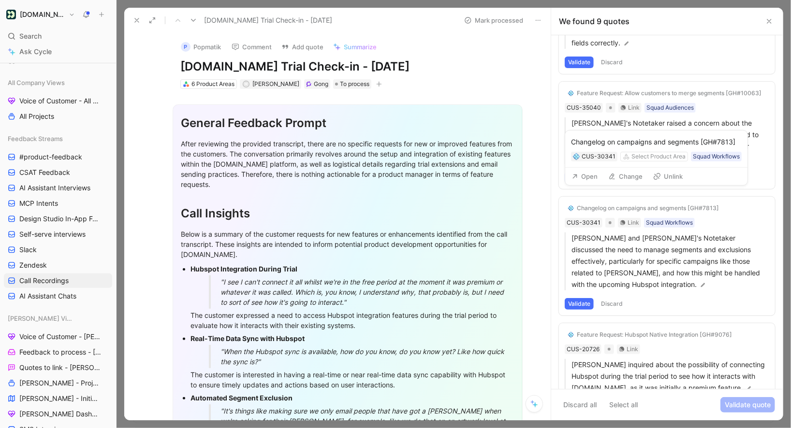
click at [654, 180] on icon at bounding box center [657, 177] width 8 height 8
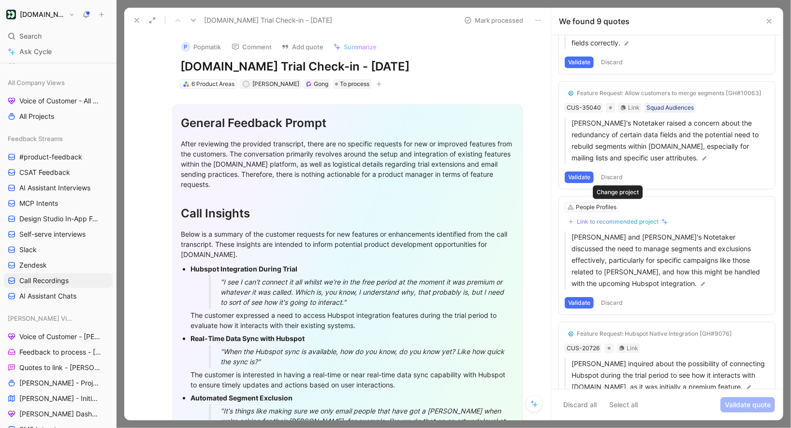
click at [596, 218] on div "Link to recommended project" at bounding box center [618, 222] width 82 height 8
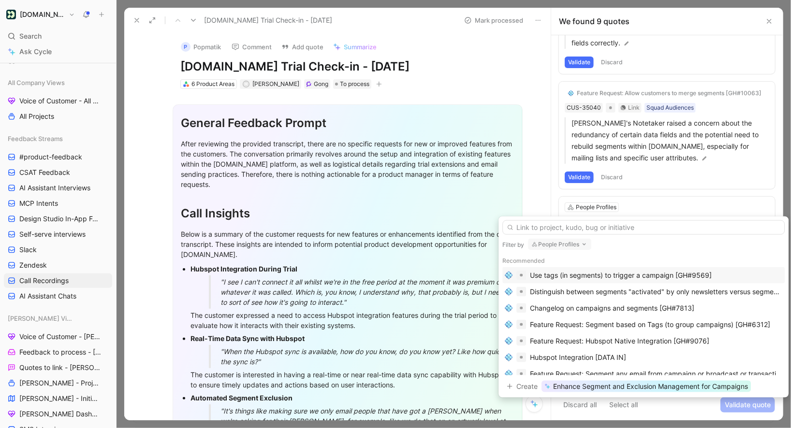
click at [600, 273] on div "Use tags (in segments) to trigger a campaign [GH#9569]" at bounding box center [621, 276] width 182 height 12
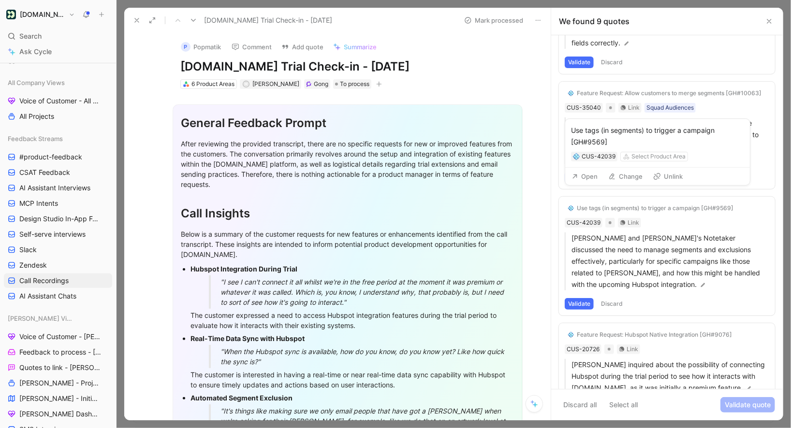
click at [655, 178] on icon at bounding box center [657, 177] width 8 height 8
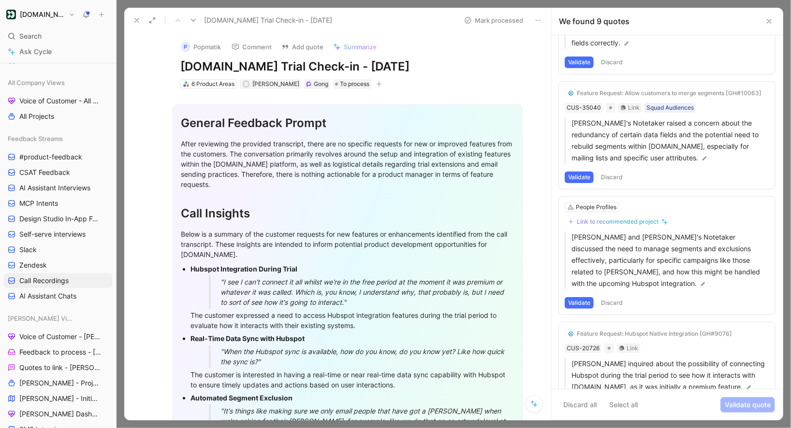
click at [585, 218] on div "Link to recommended project" at bounding box center [618, 222] width 82 height 8
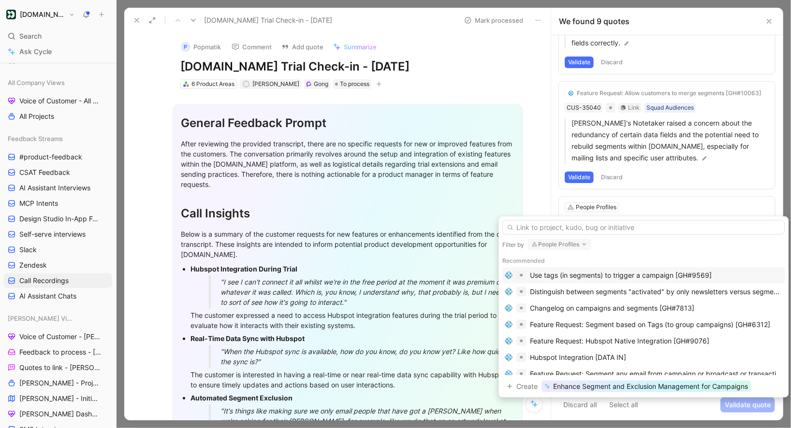
click at [589, 275] on div "Use tags (in segments) to trigger a campaign [GH#9569]" at bounding box center [621, 276] width 182 height 12
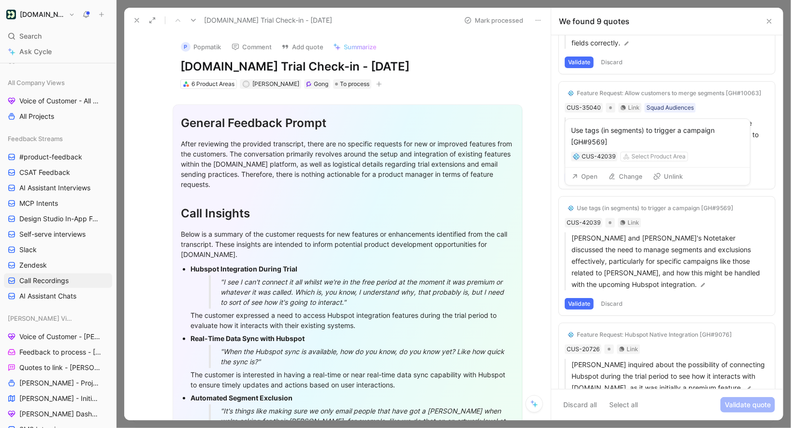
click at [656, 180] on icon at bounding box center [657, 177] width 8 height 8
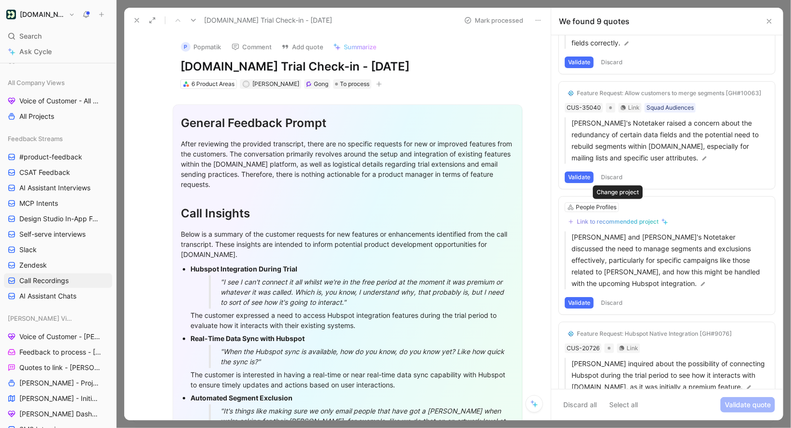
click at [594, 218] on div "Link to recommended project" at bounding box center [618, 222] width 82 height 8
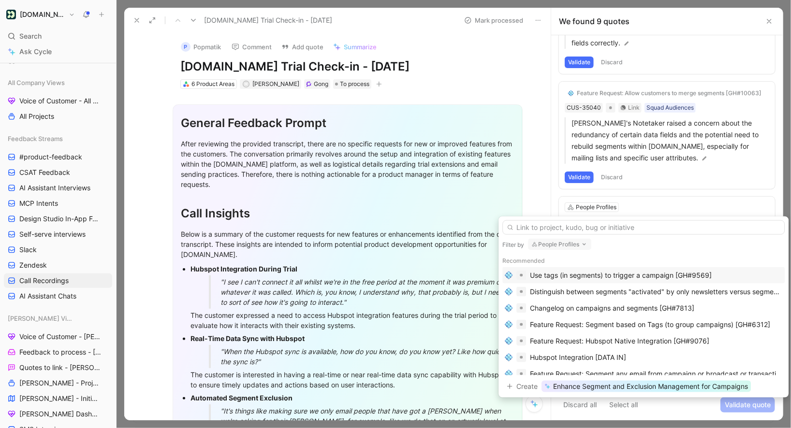
click at [579, 280] on div "Use tags (in segments) to trigger a campaign [GH#9569]" at bounding box center [621, 276] width 182 height 12
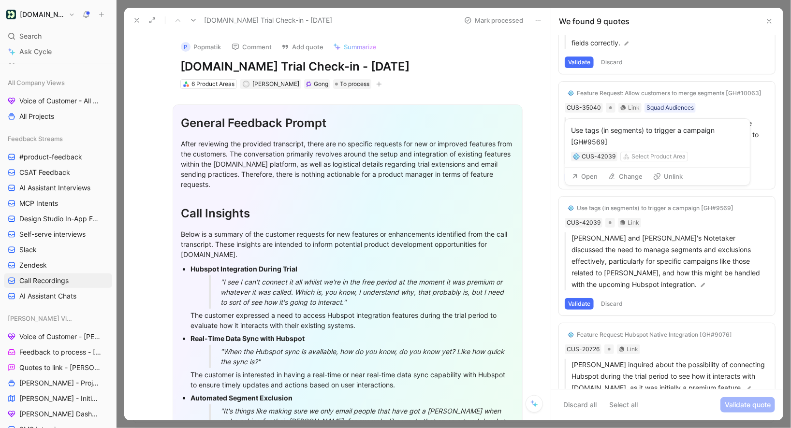
click at [585, 204] on div "Use tags (in segments) to trigger a campaign [GH#9569]" at bounding box center [655, 208] width 157 height 8
click at [655, 179] on use at bounding box center [656, 176] width 7 height 7
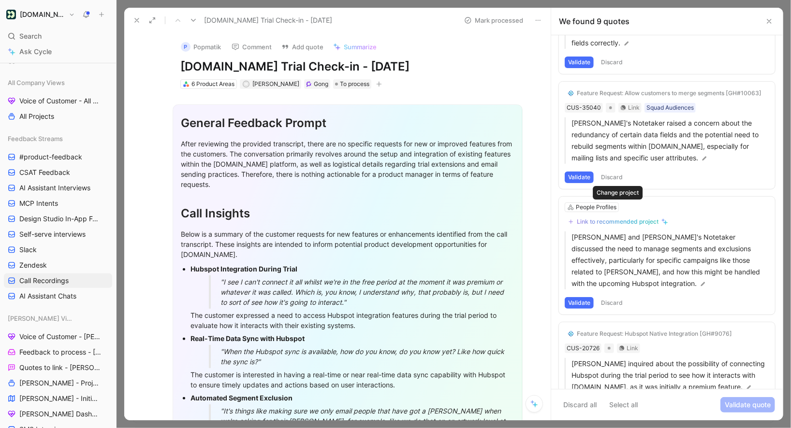
click at [633, 218] on div "Link to recommended project" at bounding box center [618, 222] width 82 height 8
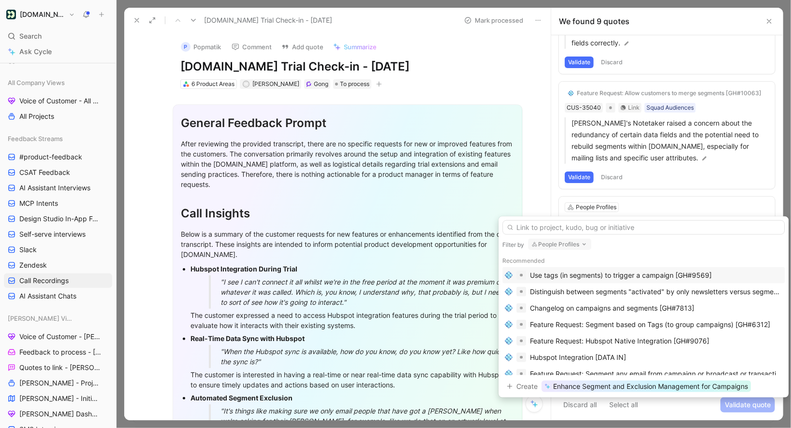
click at [636, 274] on div "Use tags (in segments) to trigger a campaign [GH#9569]" at bounding box center [621, 276] width 182 height 12
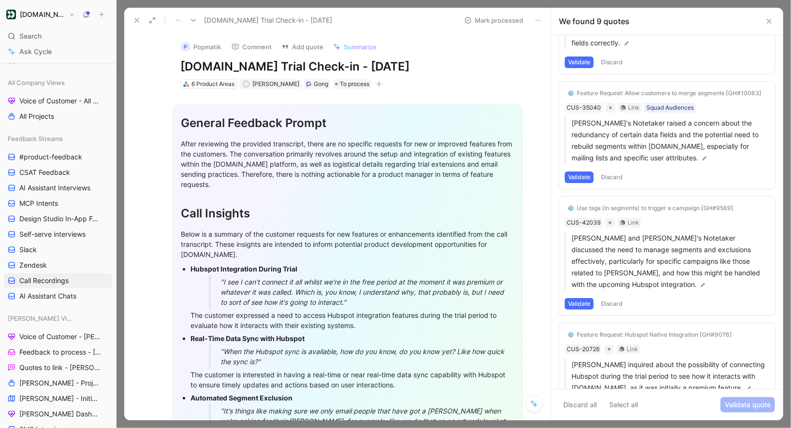
click at [587, 204] on div "Use tags (in segments) to trigger a campaign [GH#9569]" at bounding box center [655, 208] width 157 height 8
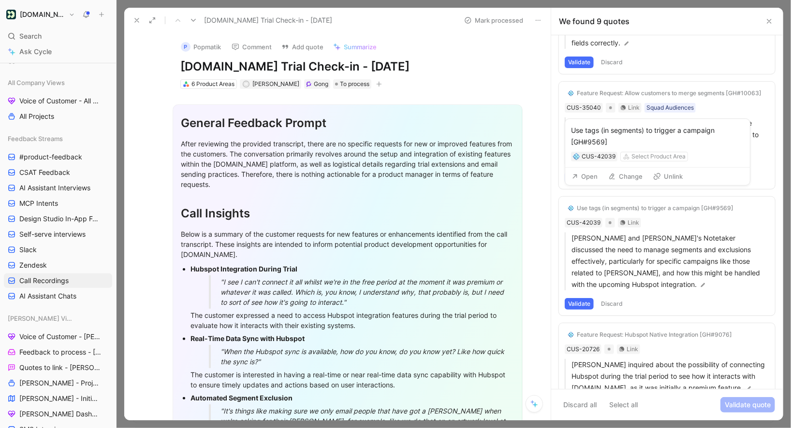
click at [656, 176] on icon at bounding box center [657, 177] width 8 height 8
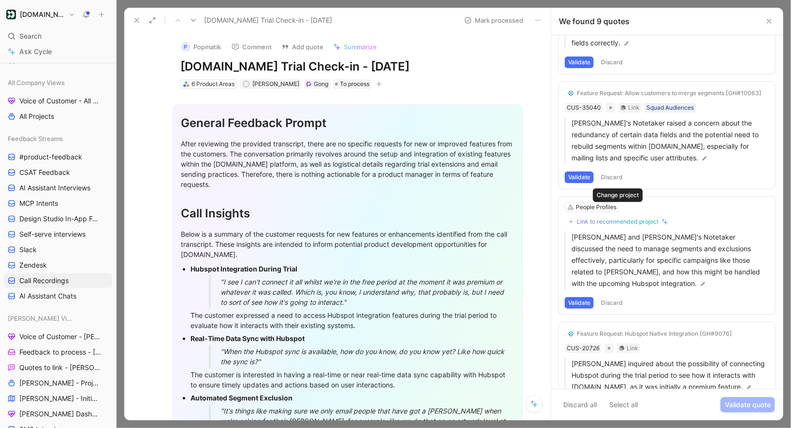
click at [597, 218] on div "Link to recommended project" at bounding box center [618, 222] width 82 height 8
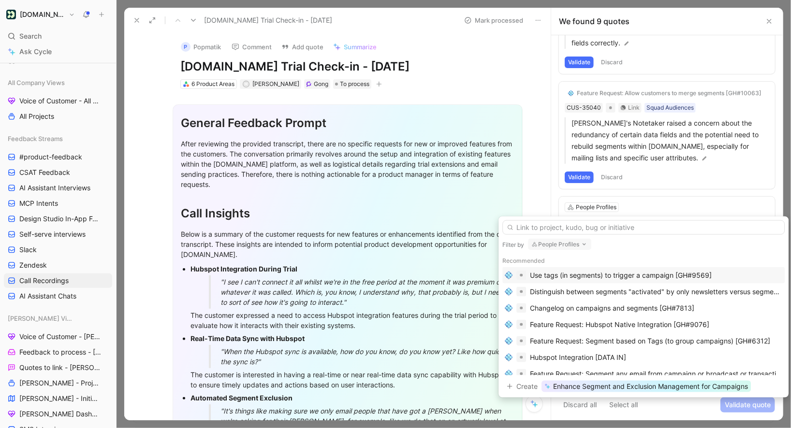
click at [587, 278] on div "Use tags (in segments) to trigger a campaign [GH#9569]" at bounding box center [621, 276] width 182 height 12
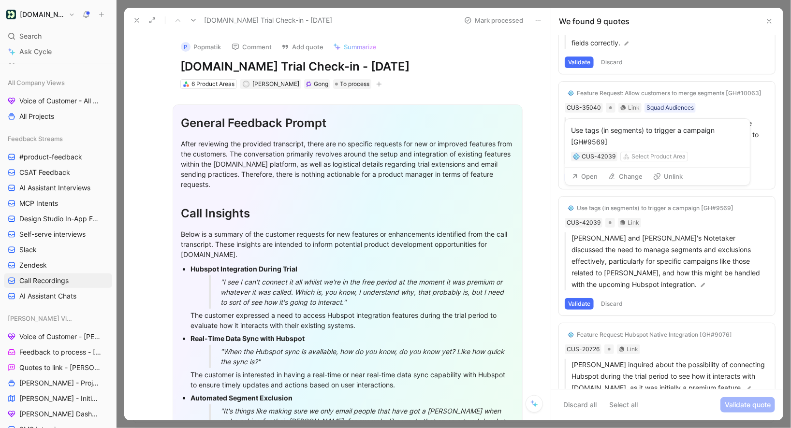
click at [653, 174] on icon at bounding box center [657, 177] width 8 height 8
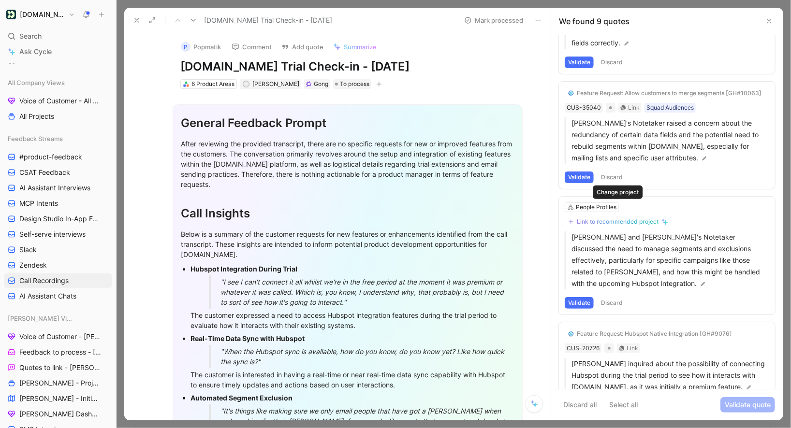
click at [619, 218] on div "Link to recommended project" at bounding box center [618, 222] width 82 height 8
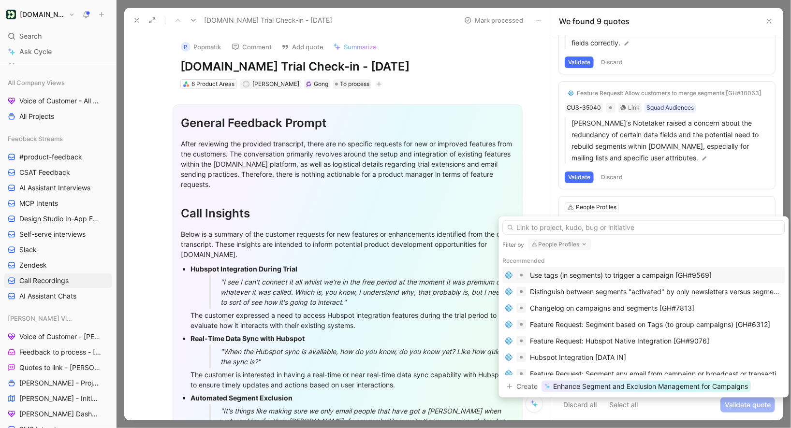
click at [562, 268] on div "Use tags (in segments) to trigger a campaign [GH#9569]" at bounding box center [643, 275] width 282 height 16
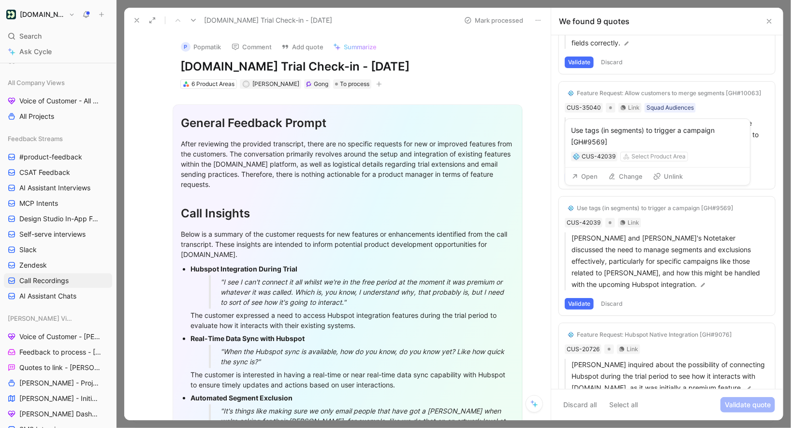
click at [669, 181] on button "Unlink" at bounding box center [668, 177] width 38 height 14
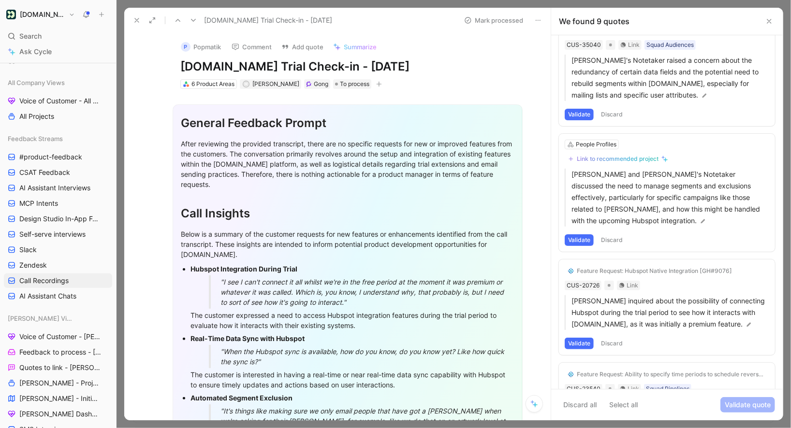
scroll to position [483, 0]
click at [621, 156] on div "Link to recommended project" at bounding box center [618, 160] width 82 height 8
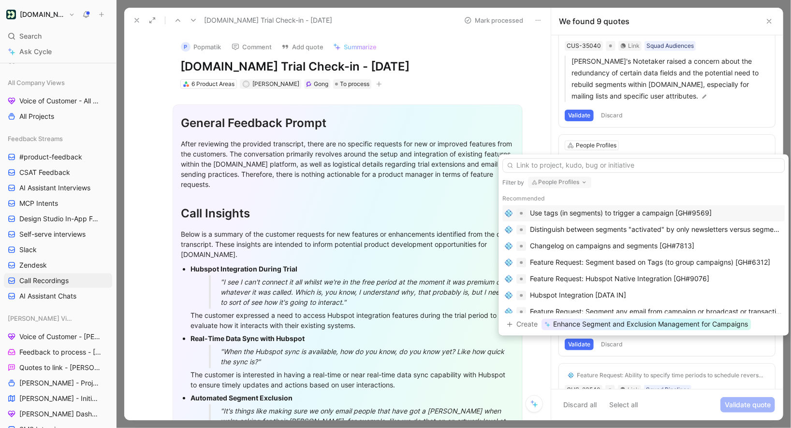
click at [591, 217] on div "Use tags (in segments) to trigger a campaign [GH#9569]" at bounding box center [621, 214] width 182 height 12
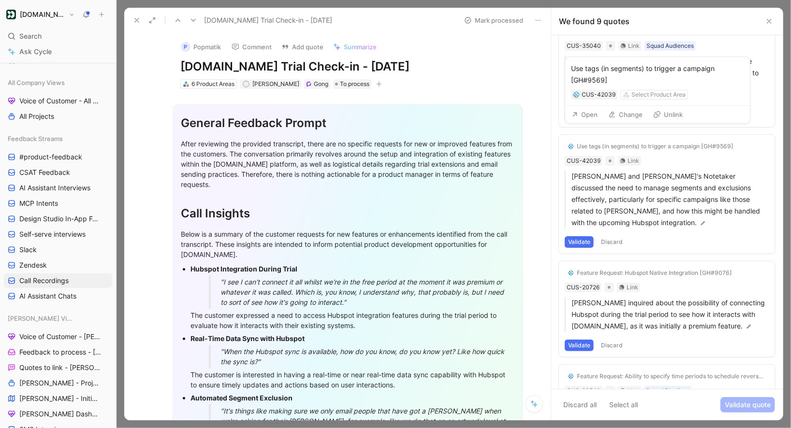
click at [656, 113] on icon at bounding box center [657, 115] width 8 height 8
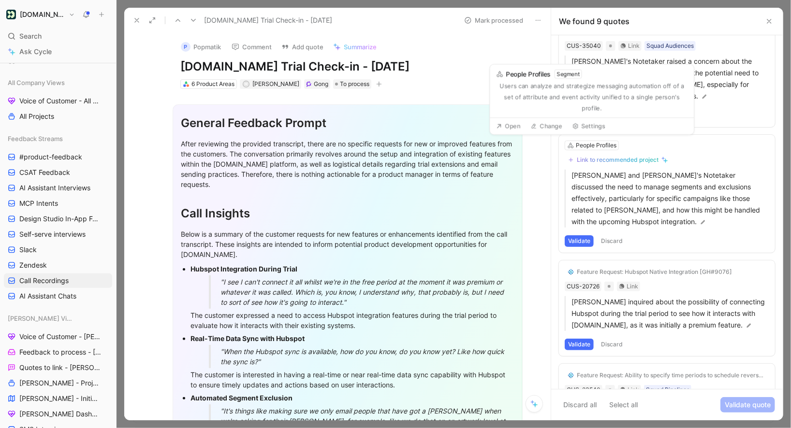
click at [622, 156] on div "Link to recommended project" at bounding box center [618, 160] width 82 height 8
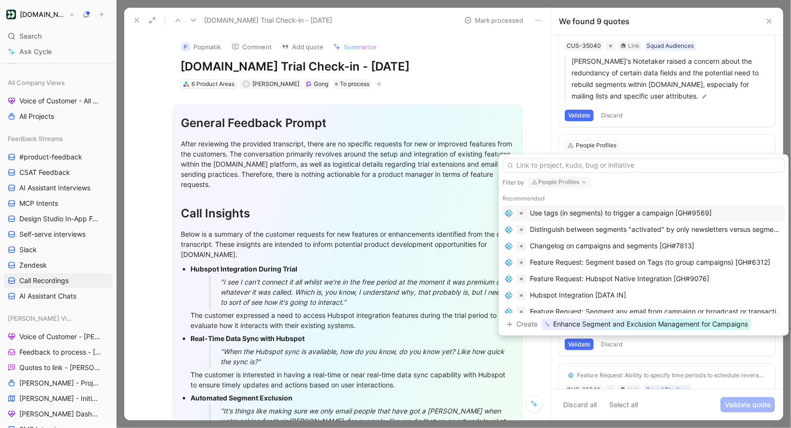
click at [606, 216] on div "Use tags (in segments) to trigger a campaign [GH#9569]" at bounding box center [621, 214] width 182 height 12
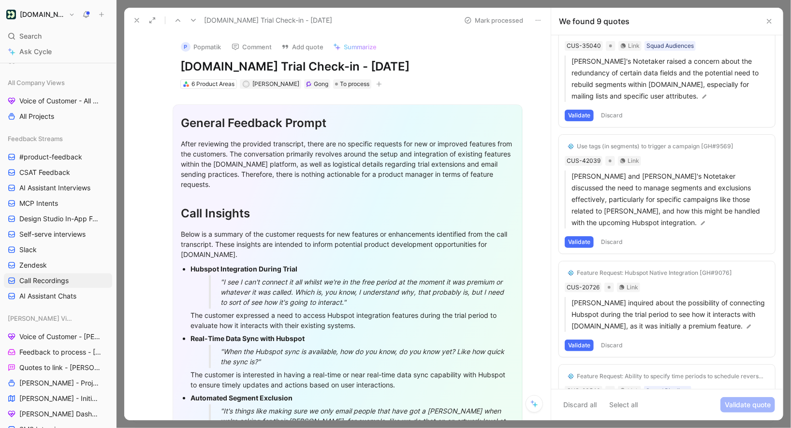
click at [593, 143] on div "Use tags (in segments) to trigger a campaign [GH#9569]" at bounding box center [655, 147] width 157 height 8
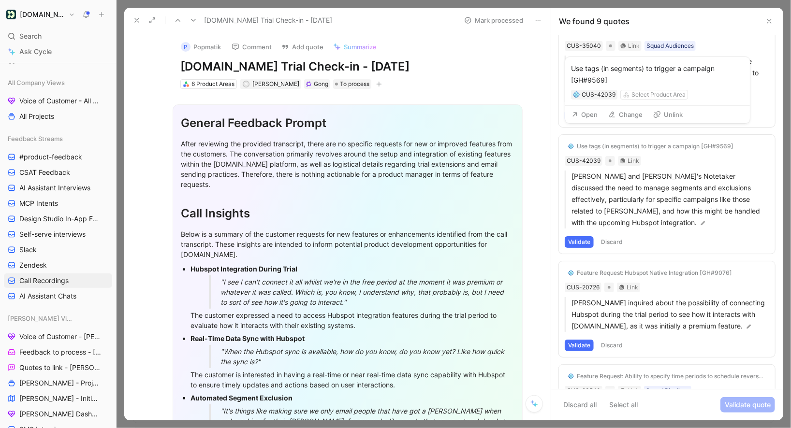
click at [659, 115] on icon at bounding box center [657, 115] width 8 height 8
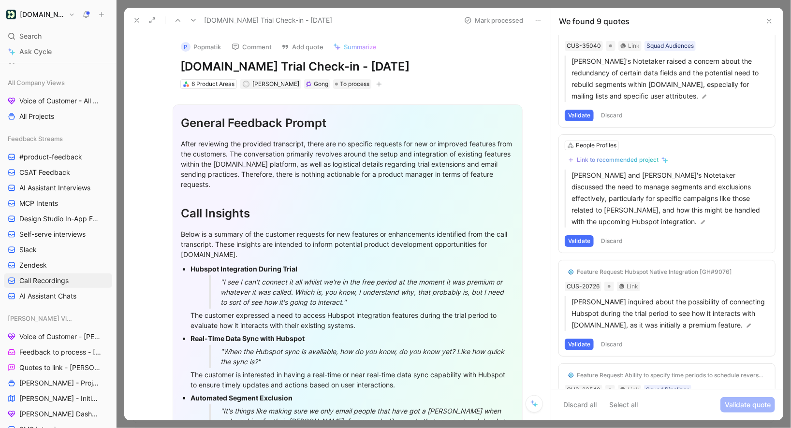
click at [137, 21] on use at bounding box center [137, 20] width 4 height 4
